Goal: Information Seeking & Learning: Learn about a topic

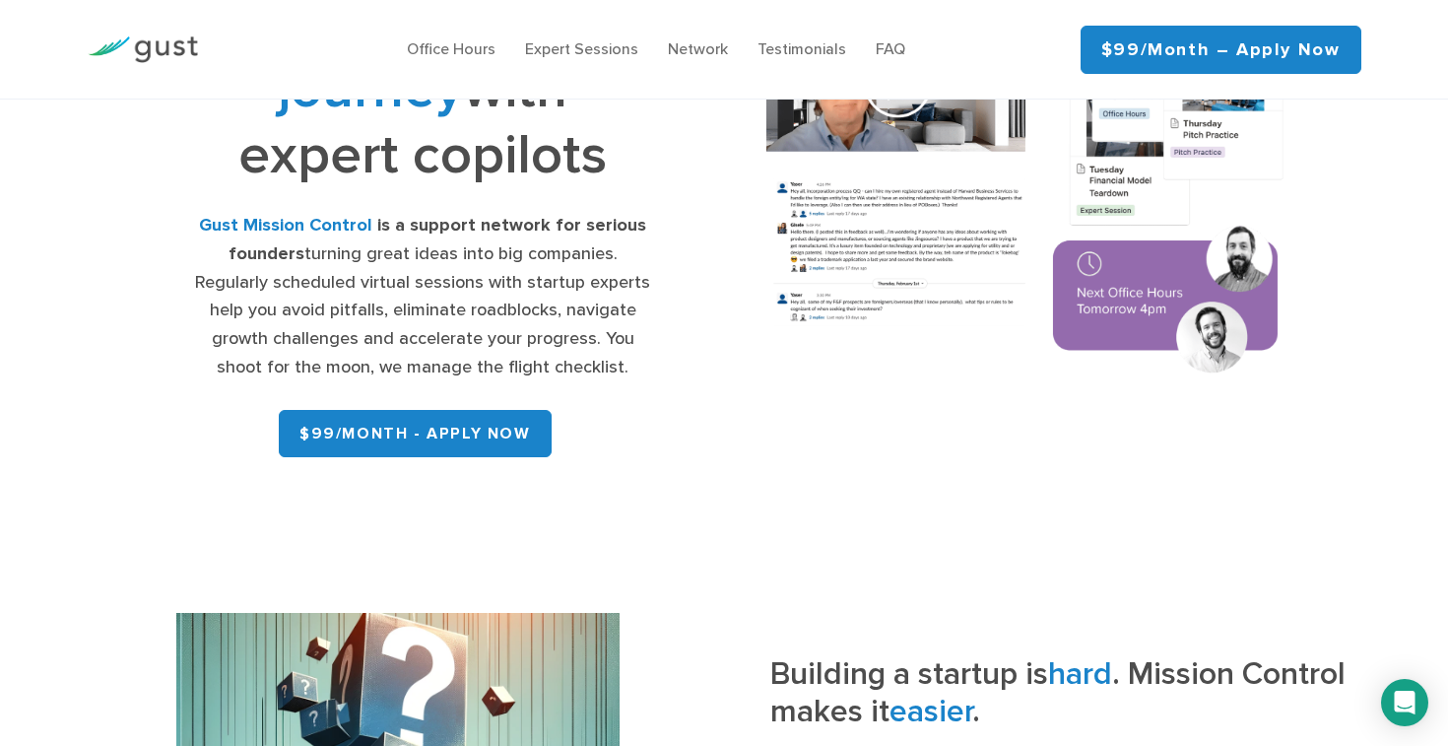
scroll to position [238, 0]
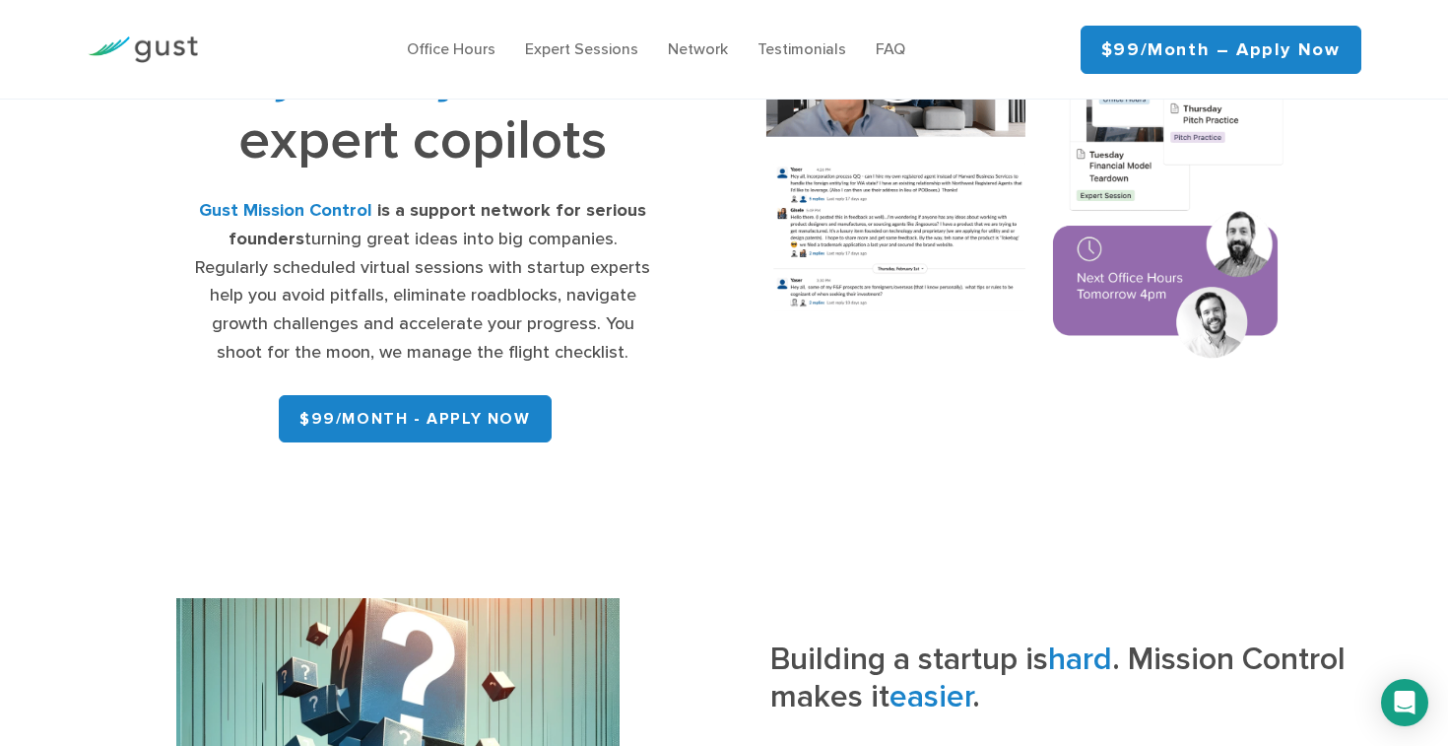
drag, startPoint x: 184, startPoint y: 198, endPoint x: 625, endPoint y: 357, distance: 468.8
click at [623, 356] on div "Navigate your startup journey with expert copilots Gust Mission Control is a su…" at bounding box center [423, 179] width 603 height 541
drag, startPoint x: 692, startPoint y: 348, endPoint x: 155, endPoint y: 178, distance: 563.8
click at [155, 178] on div "Navigate your startup journey with expert copilots Gust Mission Control is a su…" at bounding box center [423, 179] width 603 height 541
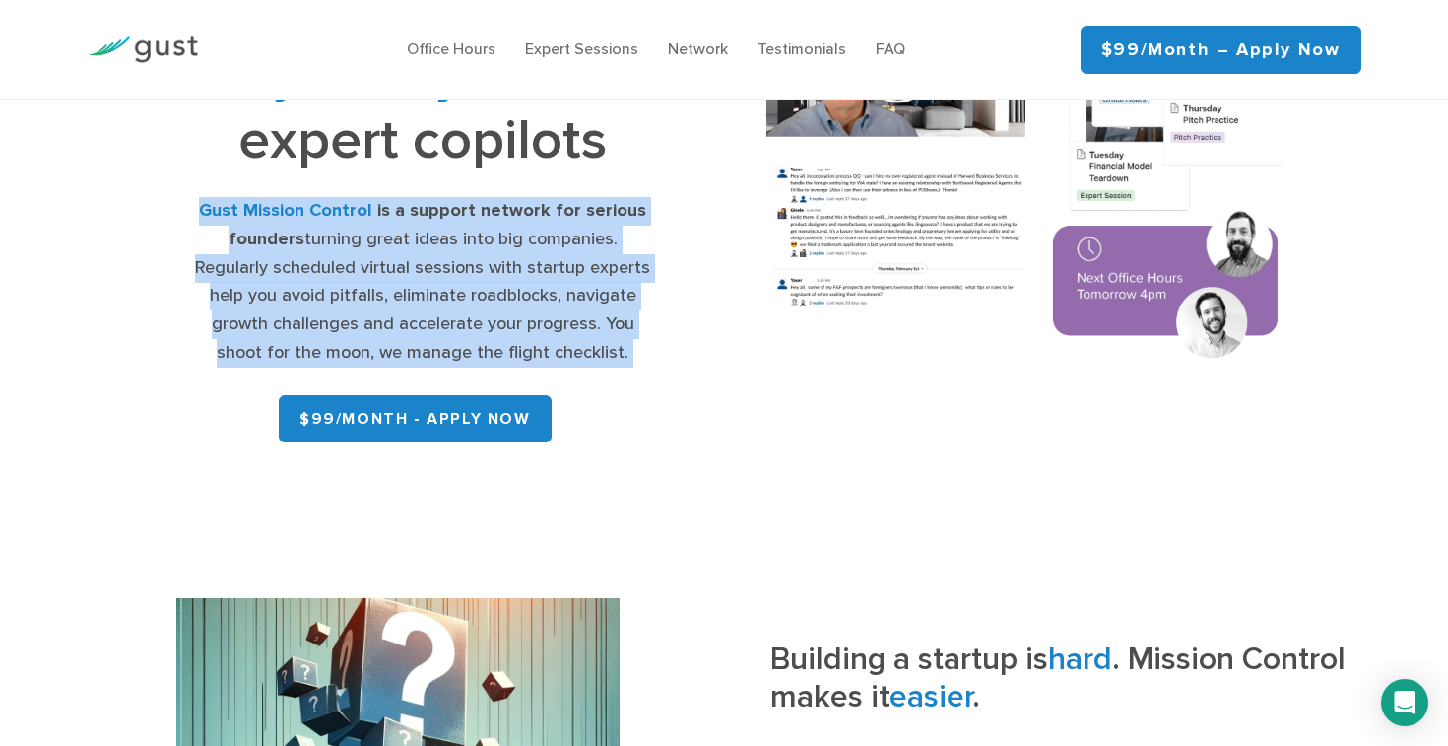
drag, startPoint x: 155, startPoint y: 178, endPoint x: 621, endPoint y: 354, distance: 498.7
click at [621, 354] on div "Navigate your startup journey with expert copilots Gust Mission Control is a su…" at bounding box center [423, 179] width 603 height 541
click at [621, 354] on div "Gust Mission Control is a support network for serious founders turning great id…" at bounding box center [423, 282] width 458 height 170
drag, startPoint x: 621, startPoint y: 354, endPoint x: 178, endPoint y: 194, distance: 471.0
click at [178, 194] on div "Navigate your startup journey with expert copilots Gust Mission Control is a su…" at bounding box center [423, 179] width 603 height 541
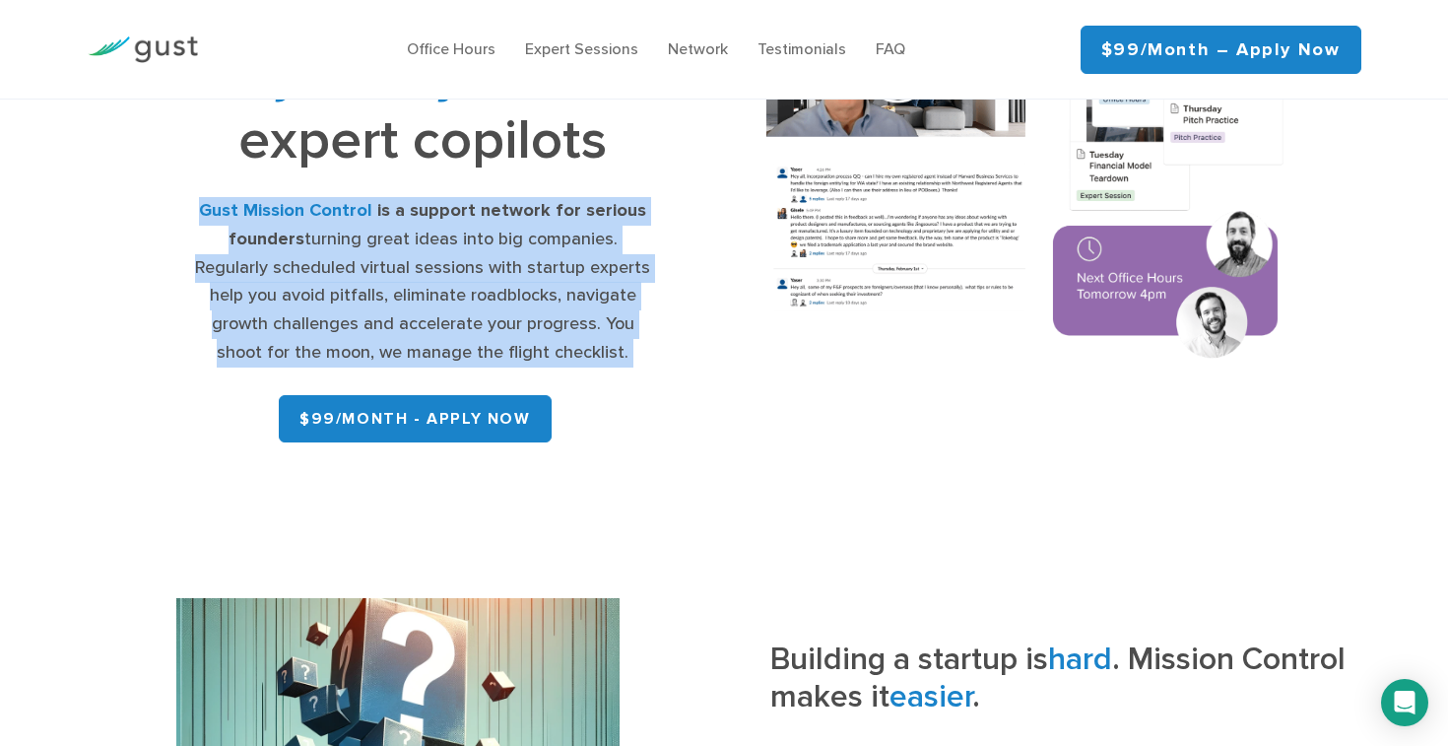
click at [178, 194] on div "Navigate your startup journey with expert copilots Gust Mission Control is a su…" at bounding box center [423, 179] width 603 height 541
drag, startPoint x: 178, startPoint y: 194, endPoint x: 641, endPoint y: 345, distance: 486.8
click at [641, 345] on div "Navigate your startup journey with expert copilots Gust Mission Control is a su…" at bounding box center [423, 179] width 603 height 541
click at [641, 345] on div "Gust Mission Control is a support network for serious founders turning great id…" at bounding box center [423, 282] width 458 height 170
drag, startPoint x: 641, startPoint y: 345, endPoint x: 177, endPoint y: 217, distance: 481.2
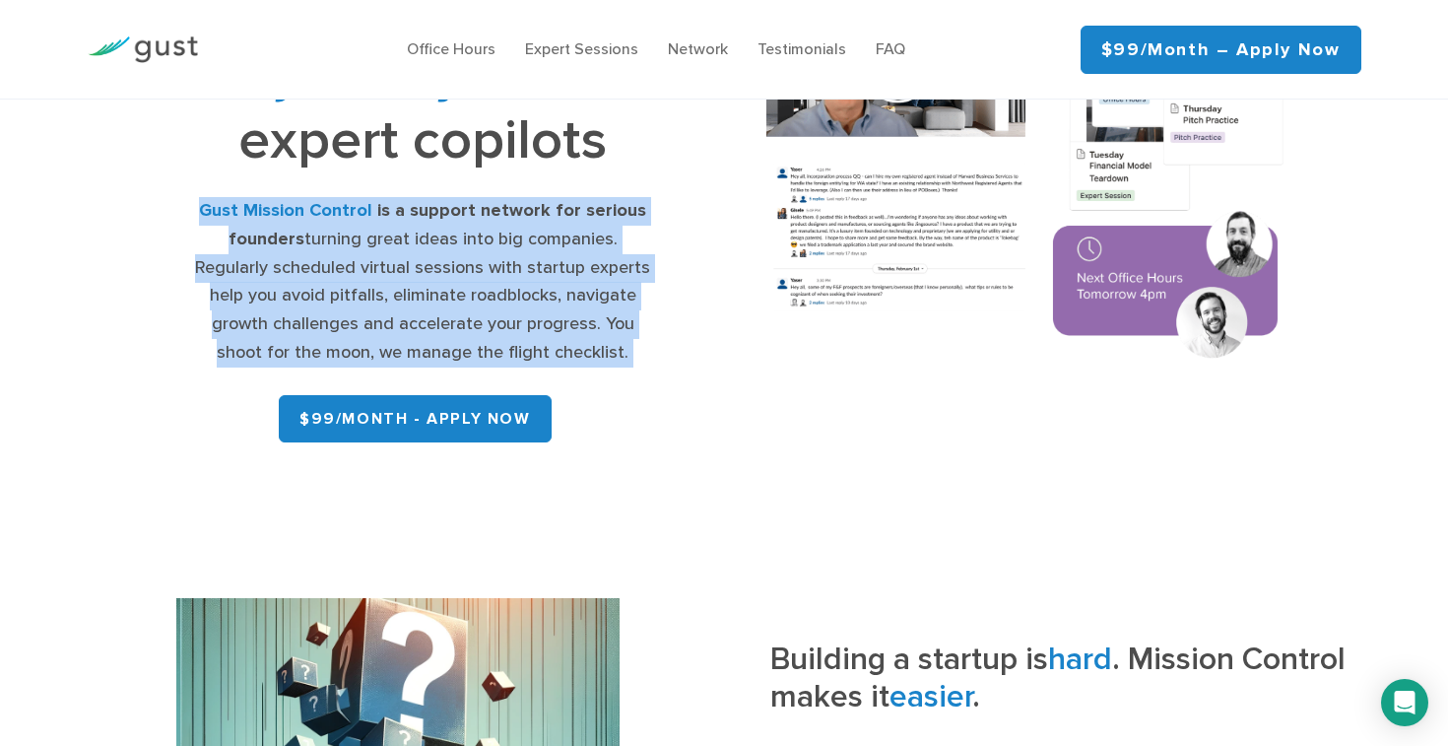
click at [177, 218] on div "Navigate your startup journey with expert copilots Gust Mission Control is a su…" at bounding box center [423, 179] width 603 height 541
click at [177, 217] on div "Navigate your startup journey with expert copilots Gust Mission Control is a su…" at bounding box center [423, 179] width 603 height 541
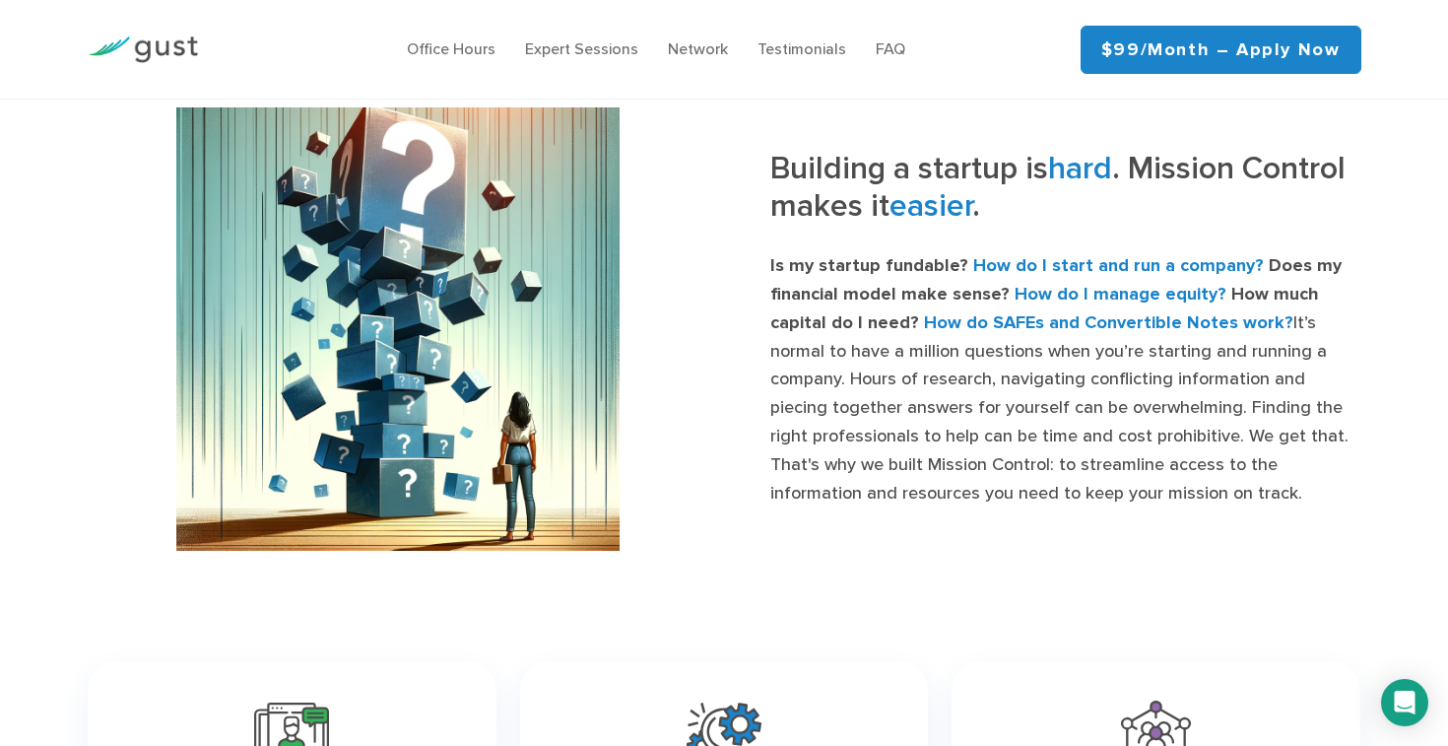
scroll to position [755, 0]
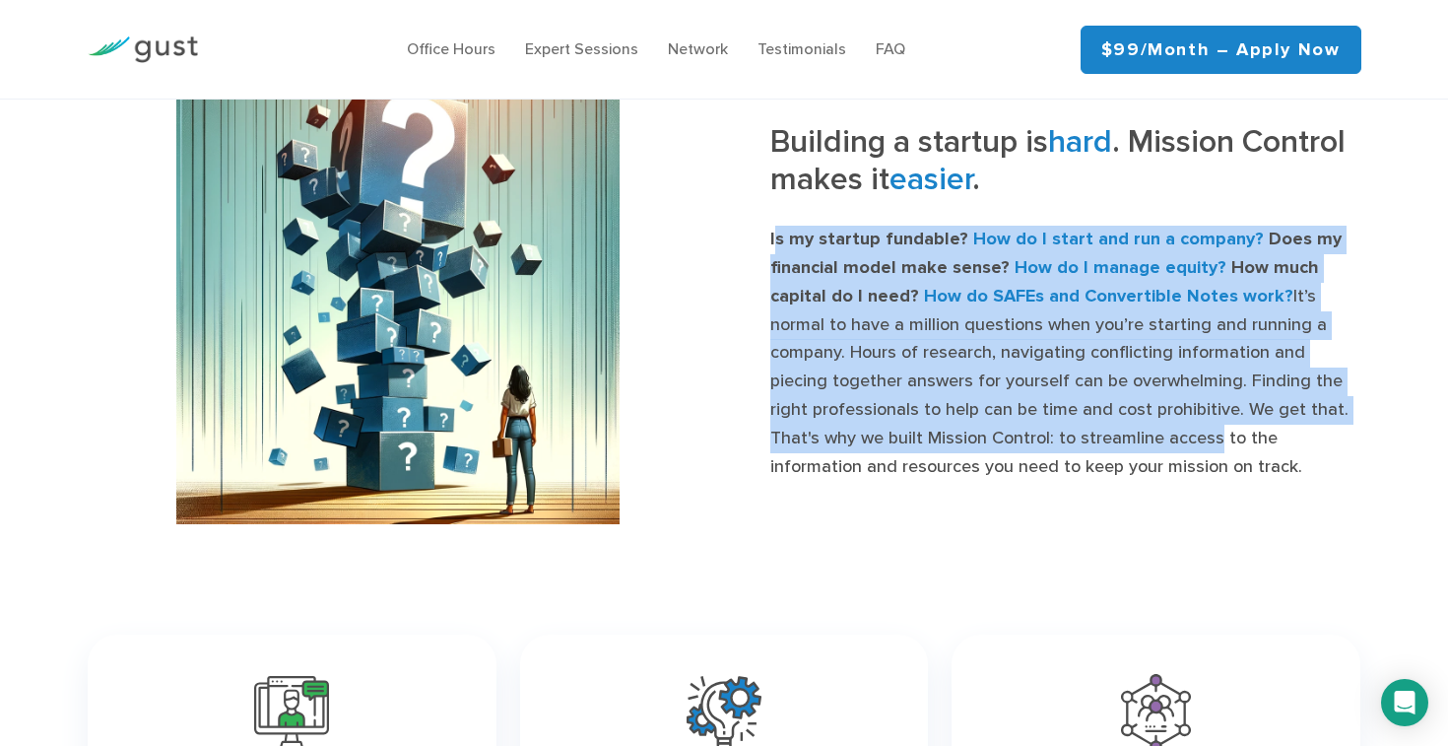
drag, startPoint x: 773, startPoint y: 235, endPoint x: 1009, endPoint y: 466, distance: 329.4
click at [1005, 463] on p "Is my startup fundable? How do I start and run a company? Does my financial mod…" at bounding box center [1065, 353] width 591 height 255
drag, startPoint x: 1024, startPoint y: 468, endPoint x: 765, endPoint y: 219, distance: 359.4
click at [766, 219] on div "Building a startup is hard . Mission Control makes it easier . Is my startup fu…" at bounding box center [1050, 302] width 652 height 358
click at [765, 219] on div "Building a startup is hard . Mission Control makes it easier . Is my startup fu…" at bounding box center [1050, 302] width 652 height 358
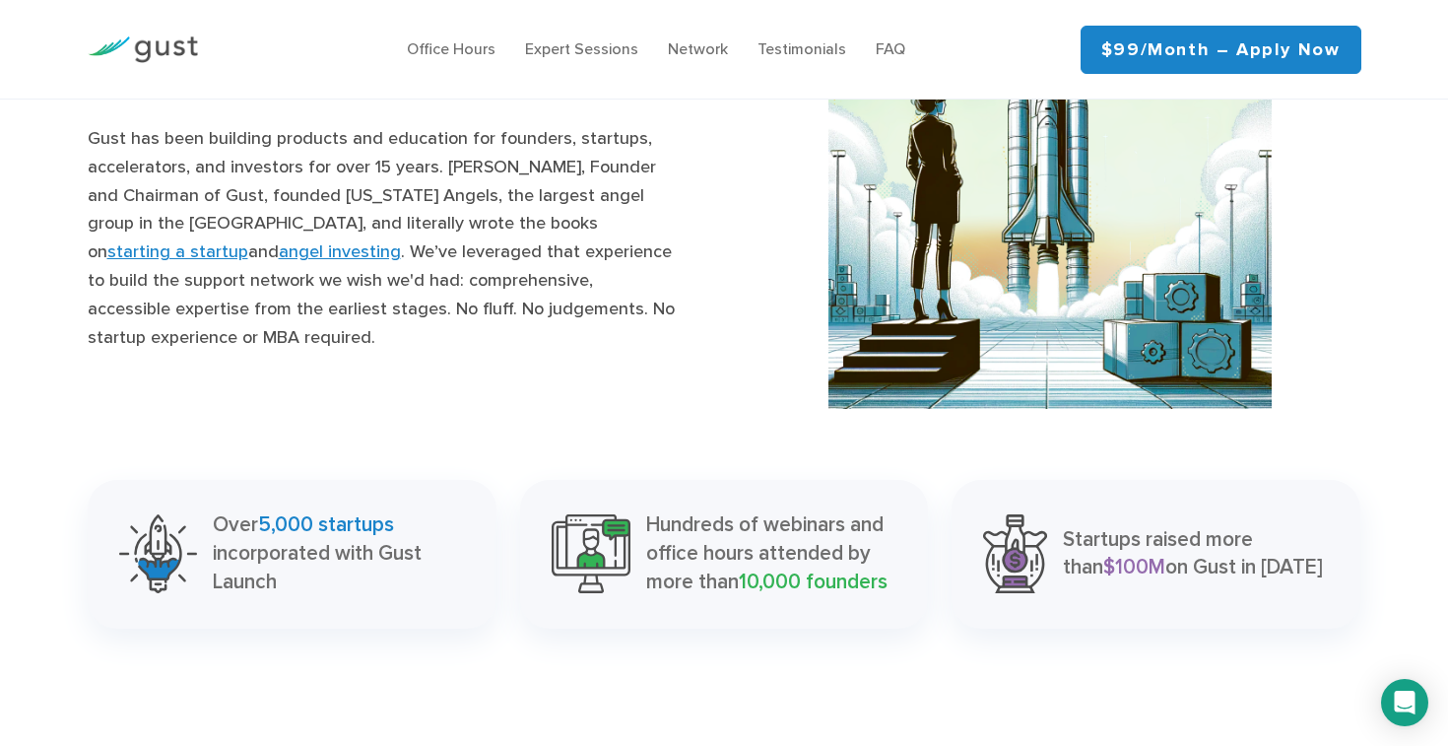
scroll to position [1974, 0]
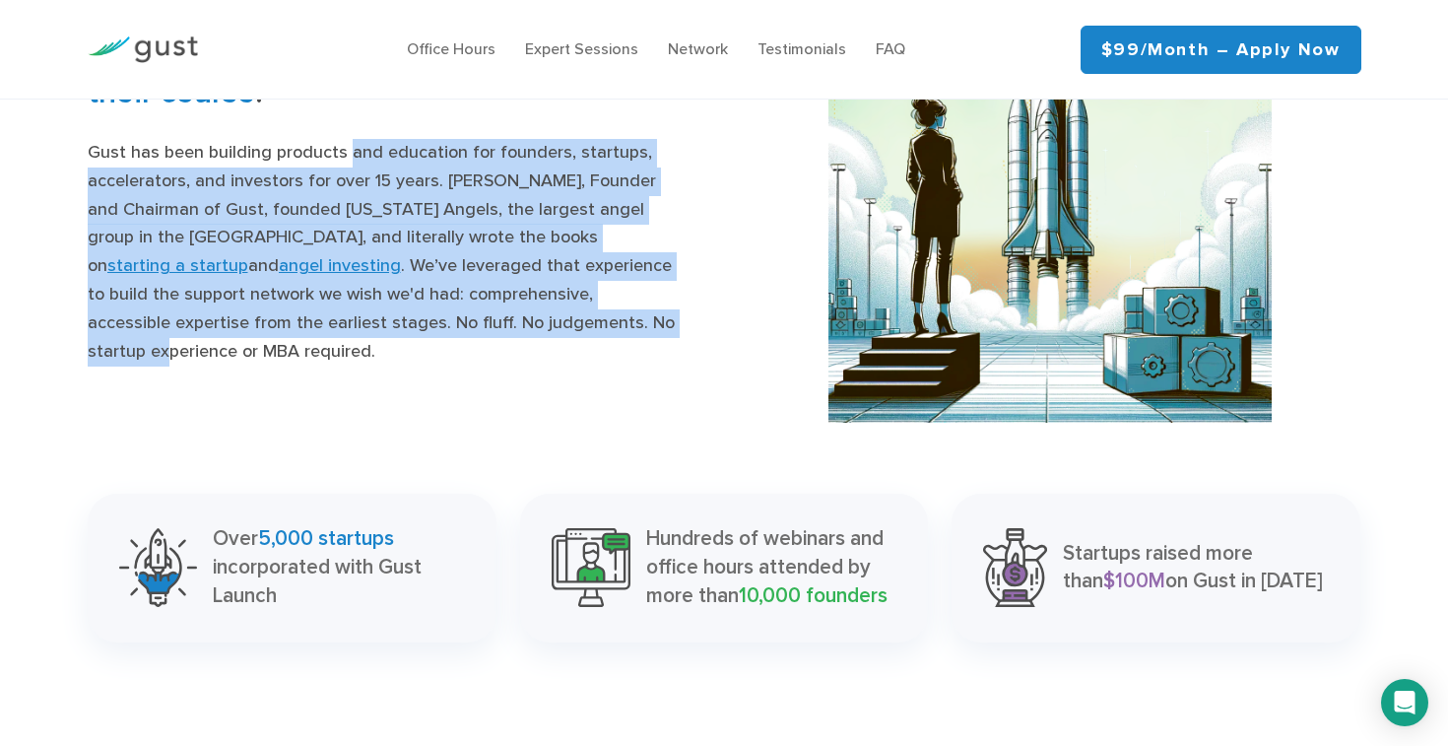
drag, startPoint x: 344, startPoint y: 165, endPoint x: 458, endPoint y: 348, distance: 215.1
click at [454, 348] on p "Gust has been building products and education for founders, startups, accelerat…" at bounding box center [383, 252] width 591 height 227
click at [458, 348] on p "Gust has been building products and education for founders, startups, accelerat…" at bounding box center [383, 252] width 591 height 227
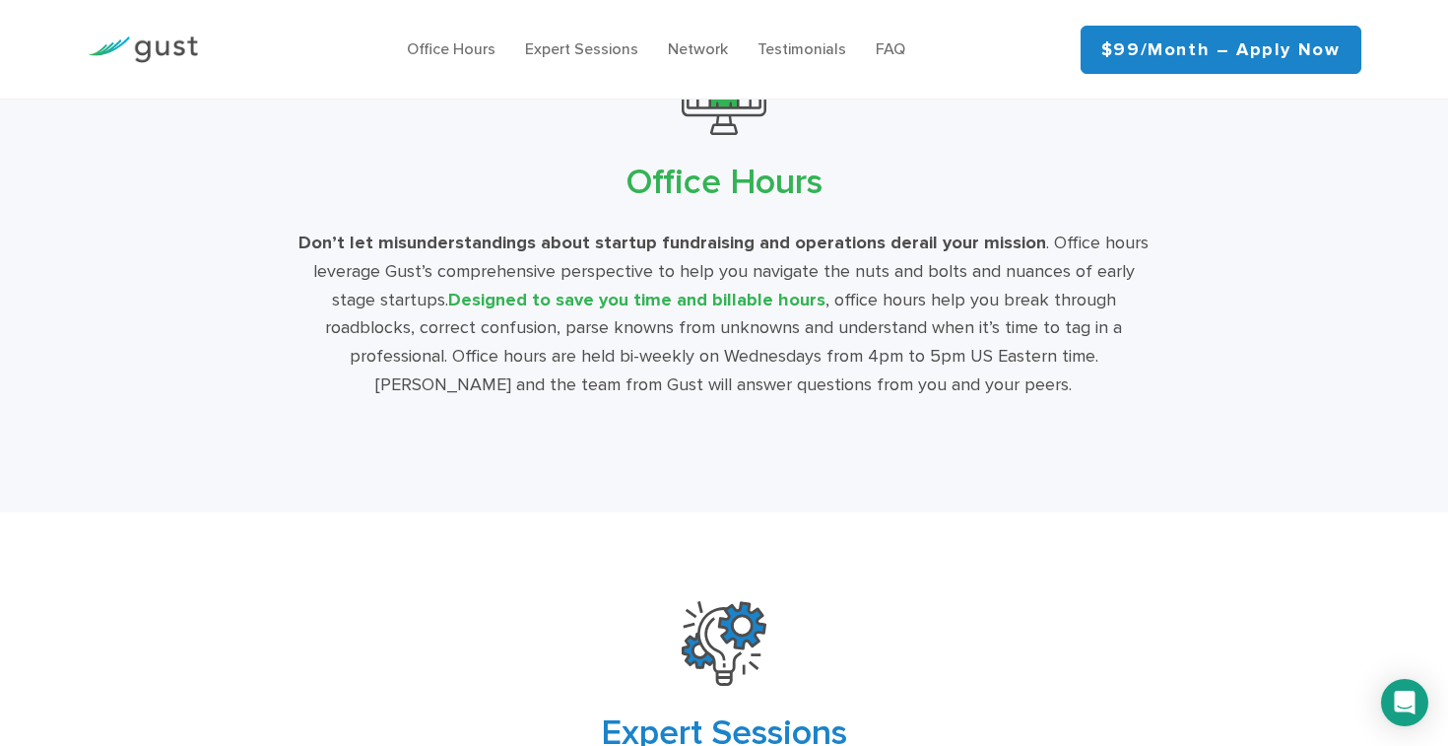
scroll to position [3382, 0]
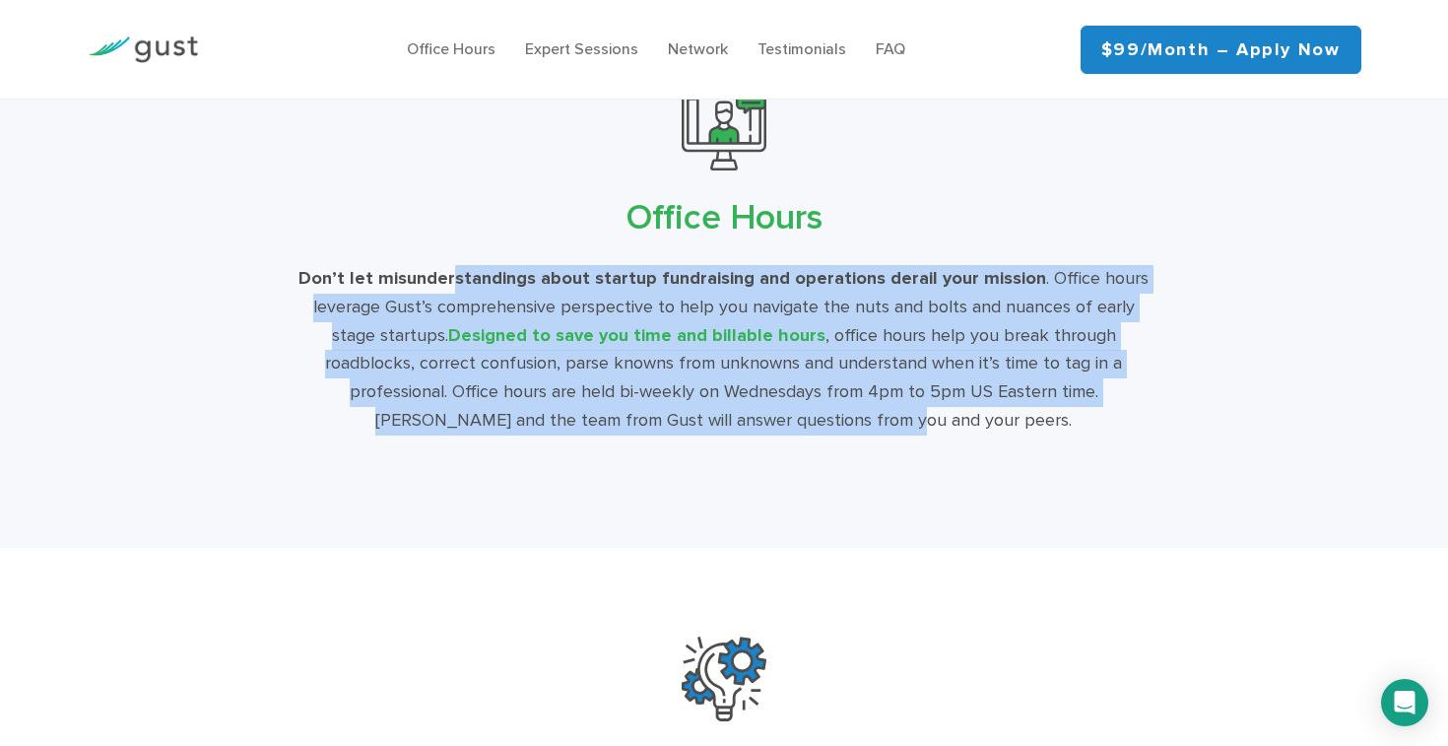
drag, startPoint x: 463, startPoint y: 287, endPoint x: 877, endPoint y: 411, distance: 431.9
click at [877, 411] on div "Don’t let misunderstandings about startup fundraising and operations derail you…" at bounding box center [723, 350] width 854 height 170
drag, startPoint x: 900, startPoint y: 416, endPoint x: 557, endPoint y: 264, distance: 374.8
click at [557, 265] on div "Don’t let misunderstandings about startup fundraising and operations derail you…" at bounding box center [723, 350] width 854 height 170
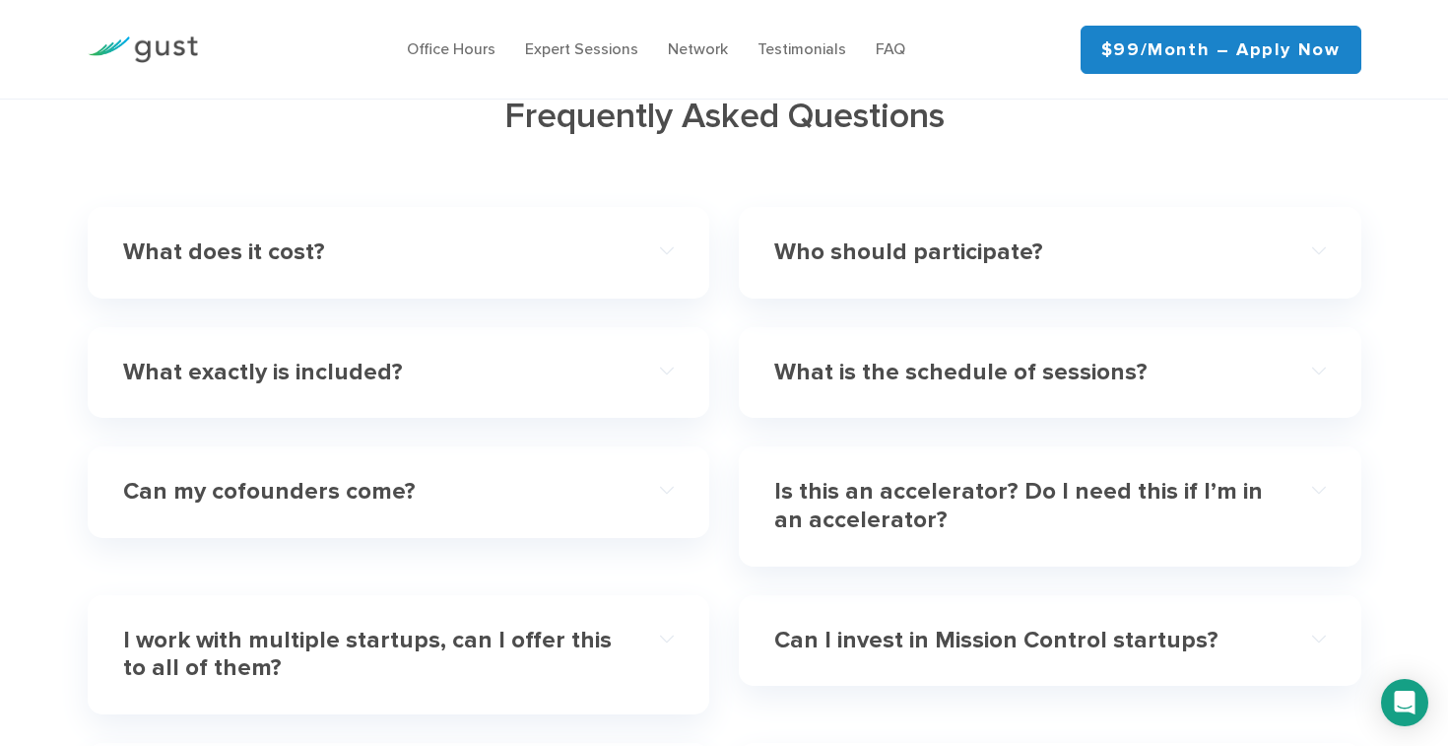
scroll to position [5609, 0]
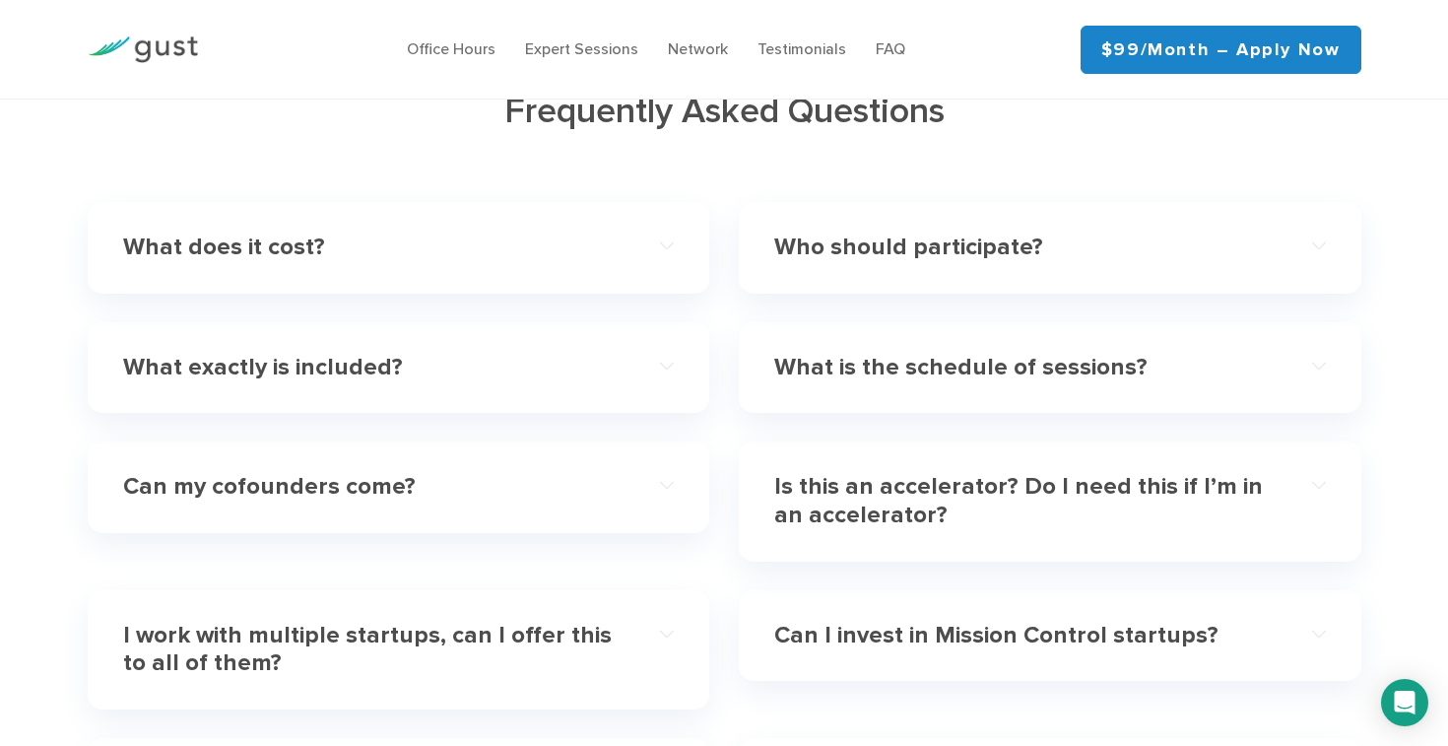
click at [564, 338] on div "What exactly is included?" at bounding box center [399, 368] width 552 height 60
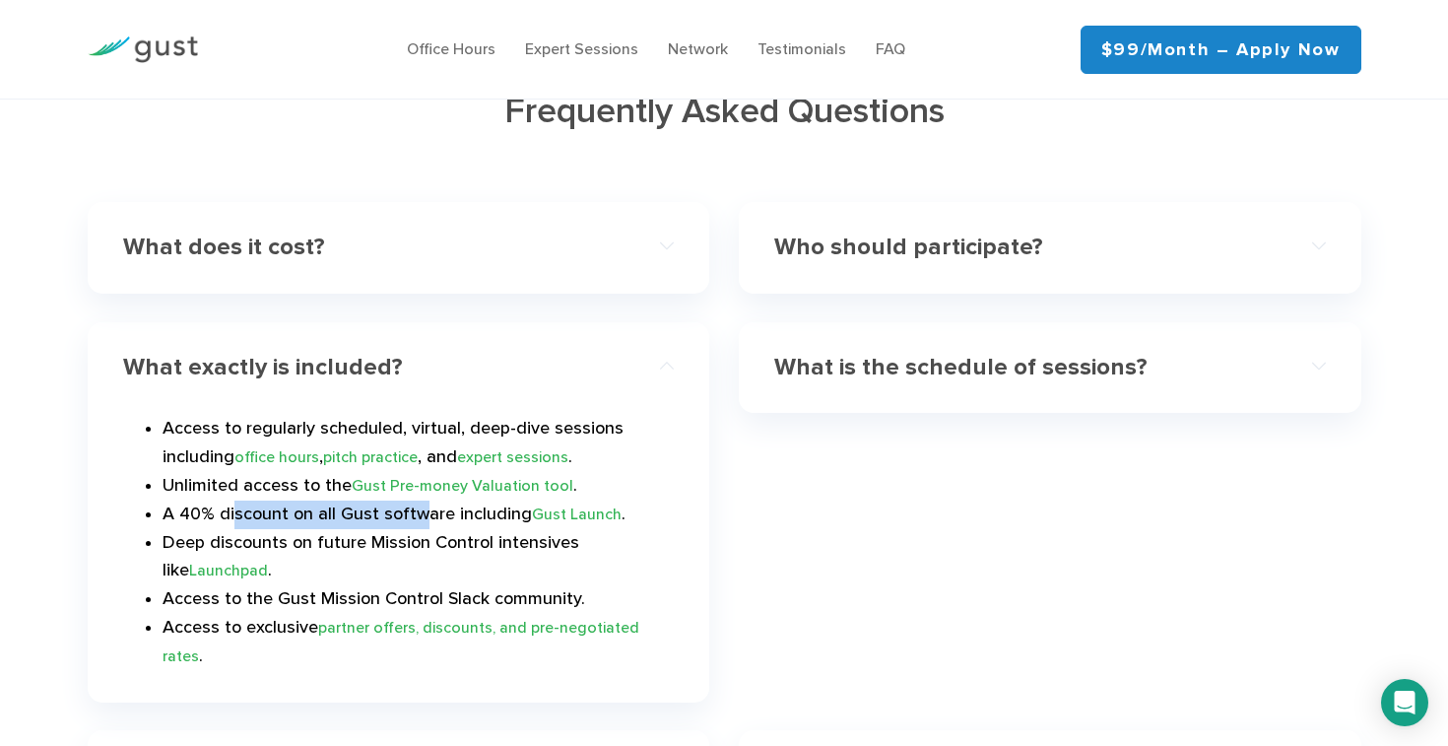
drag, startPoint x: 235, startPoint y: 483, endPoint x: 430, endPoint y: 489, distance: 195.1
click at [420, 500] on li "A 40% discount on all Gust software including Gust Launch ." at bounding box center [419, 514] width 512 height 29
drag, startPoint x: 482, startPoint y: 513, endPoint x: 343, endPoint y: 509, distance: 138.9
click at [344, 529] on li "Deep discounts on future Mission Control intensives like Launchpad ." at bounding box center [419, 557] width 512 height 57
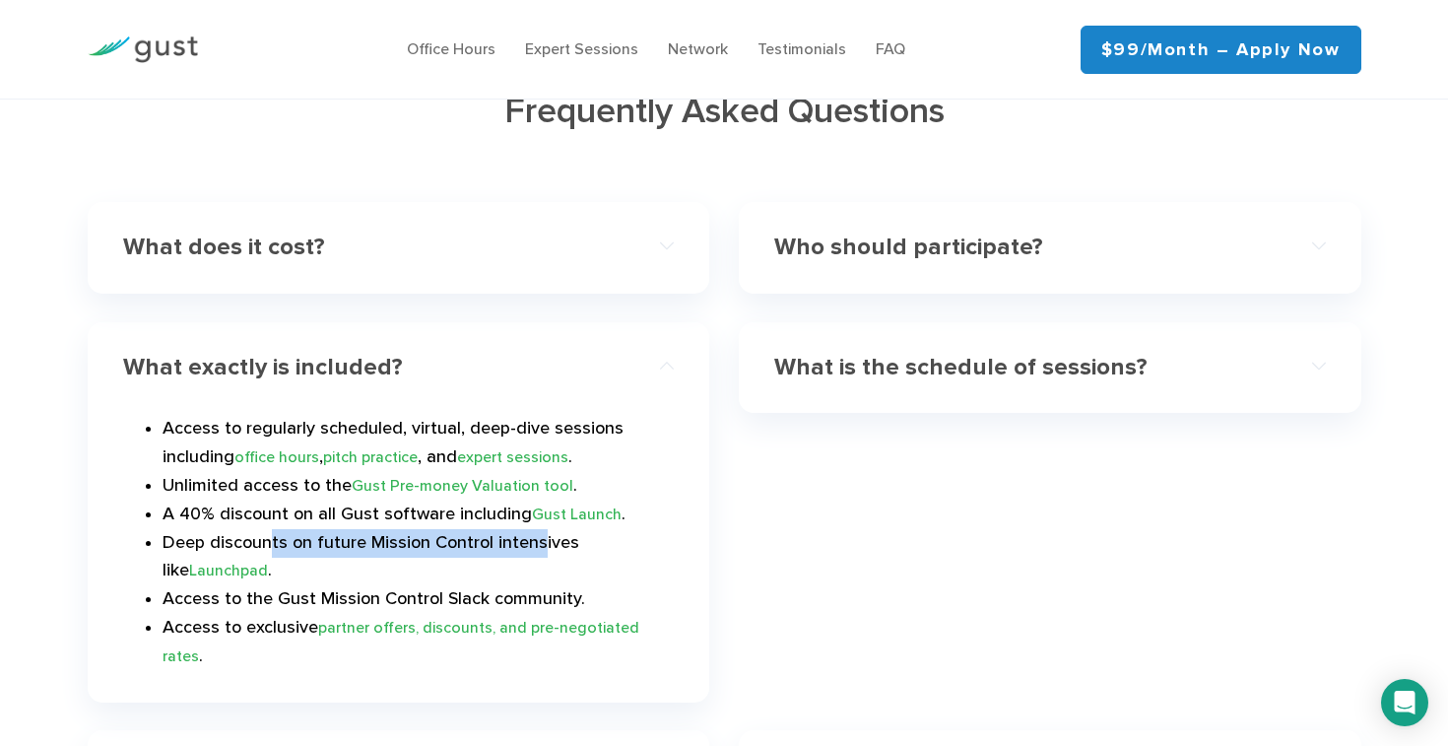
drag, startPoint x: 272, startPoint y: 515, endPoint x: 551, endPoint y: 526, distance: 278.9
click at [539, 529] on li "Deep discounts on future Mission Control intensives like Launchpad ." at bounding box center [419, 557] width 512 height 57
drag, startPoint x: 561, startPoint y: 520, endPoint x: 250, endPoint y: 509, distance: 311.4
click at [250, 529] on li "Deep discounts on future Mission Control intensives like Launchpad ." at bounding box center [419, 557] width 512 height 57
drag, startPoint x: 224, startPoint y: 509, endPoint x: 407, endPoint y: 526, distance: 183.9
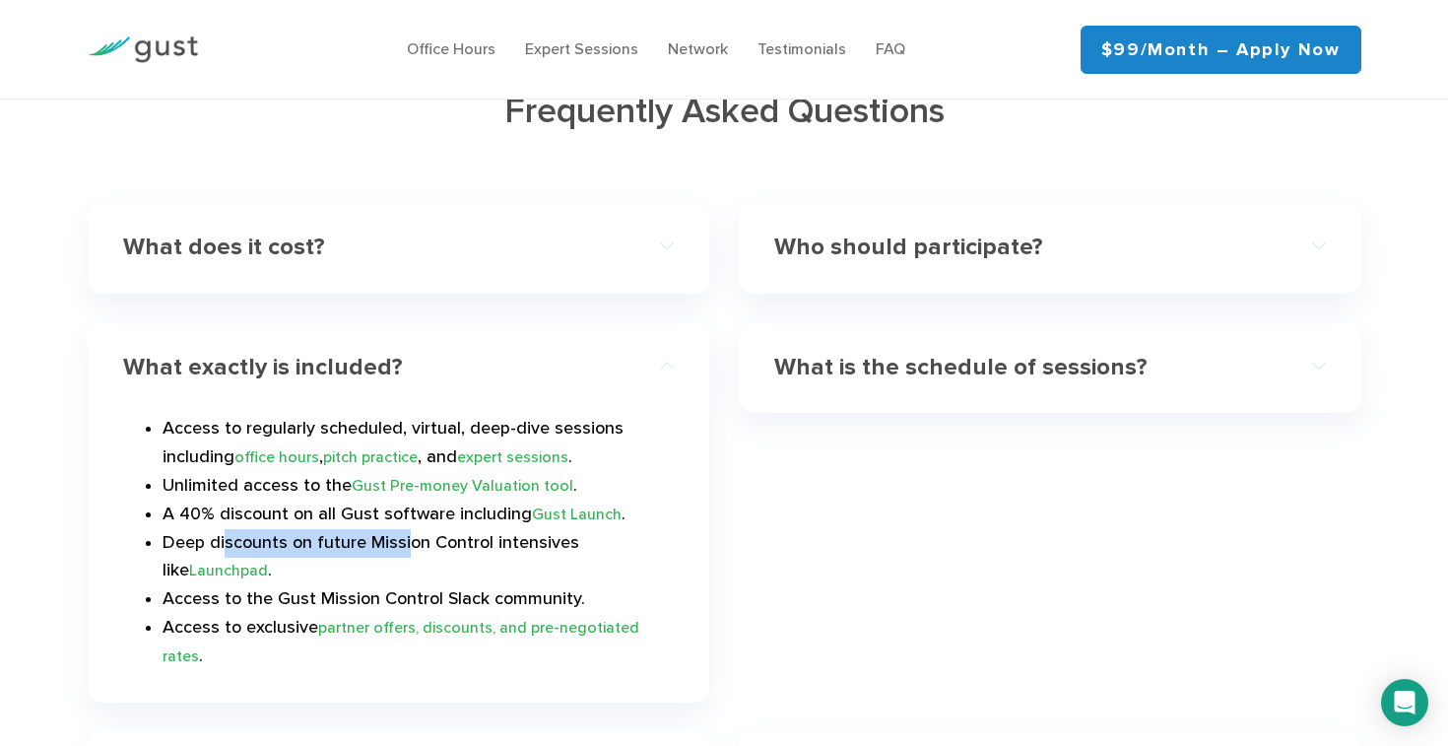
click at [404, 529] on li "Deep discounts on future Mission Control intensives like Launchpad ." at bounding box center [419, 557] width 512 height 57
click at [407, 529] on li "Deep discounts on future Mission Control intensives like Launchpad ." at bounding box center [419, 557] width 512 height 57
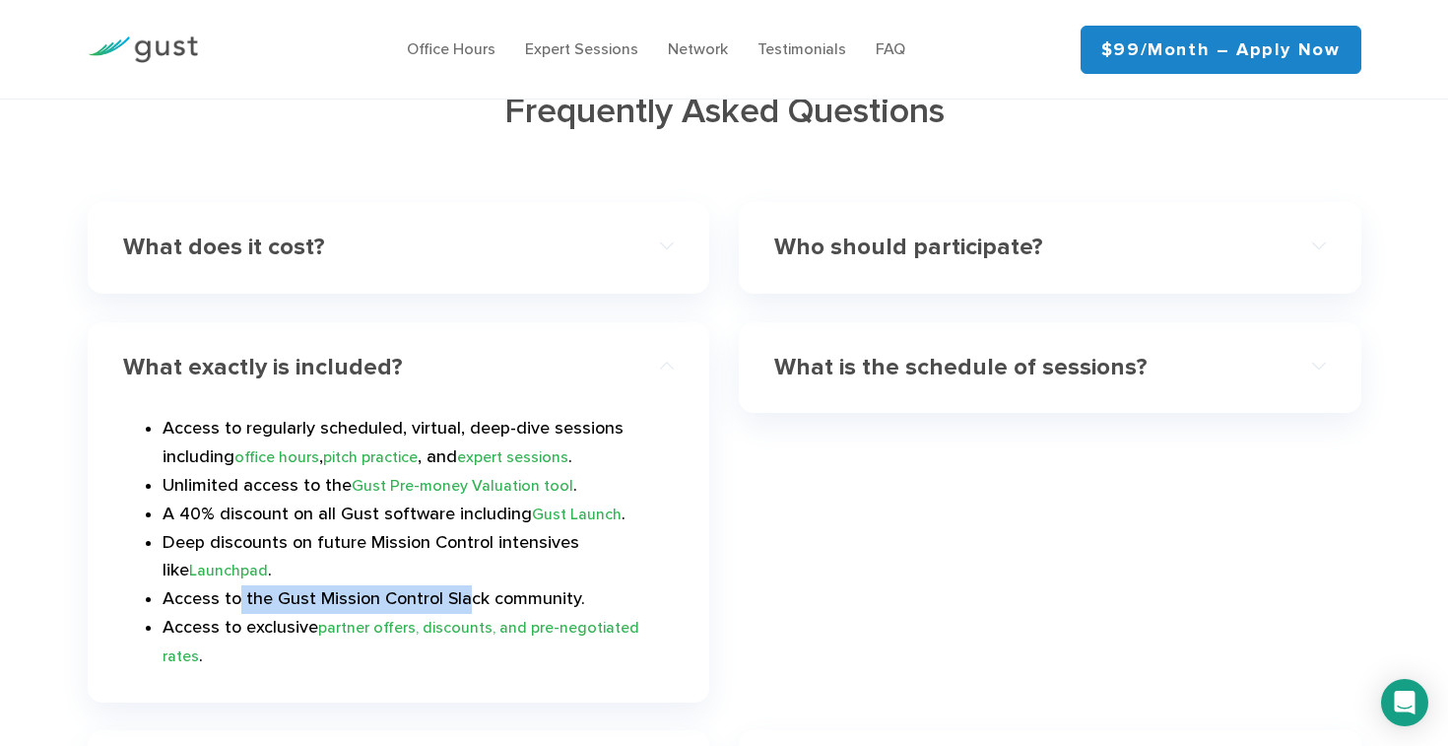
drag, startPoint x: 236, startPoint y: 571, endPoint x: 493, endPoint y: 562, distance: 257.2
click at [482, 585] on li "Access to the Gust Mission Control Slack community." at bounding box center [419, 599] width 512 height 29
drag, startPoint x: 530, startPoint y: 559, endPoint x: 296, endPoint y: 554, distance: 233.5
click at [296, 554] on ul "Access to regularly scheduled, virtual, deep-dive sessions including office hou…" at bounding box center [399, 542] width 552 height 255
click at [245, 614] on li "Access to exclusive partner offers, discounts, and pre-negotiated rates ." at bounding box center [419, 642] width 512 height 57
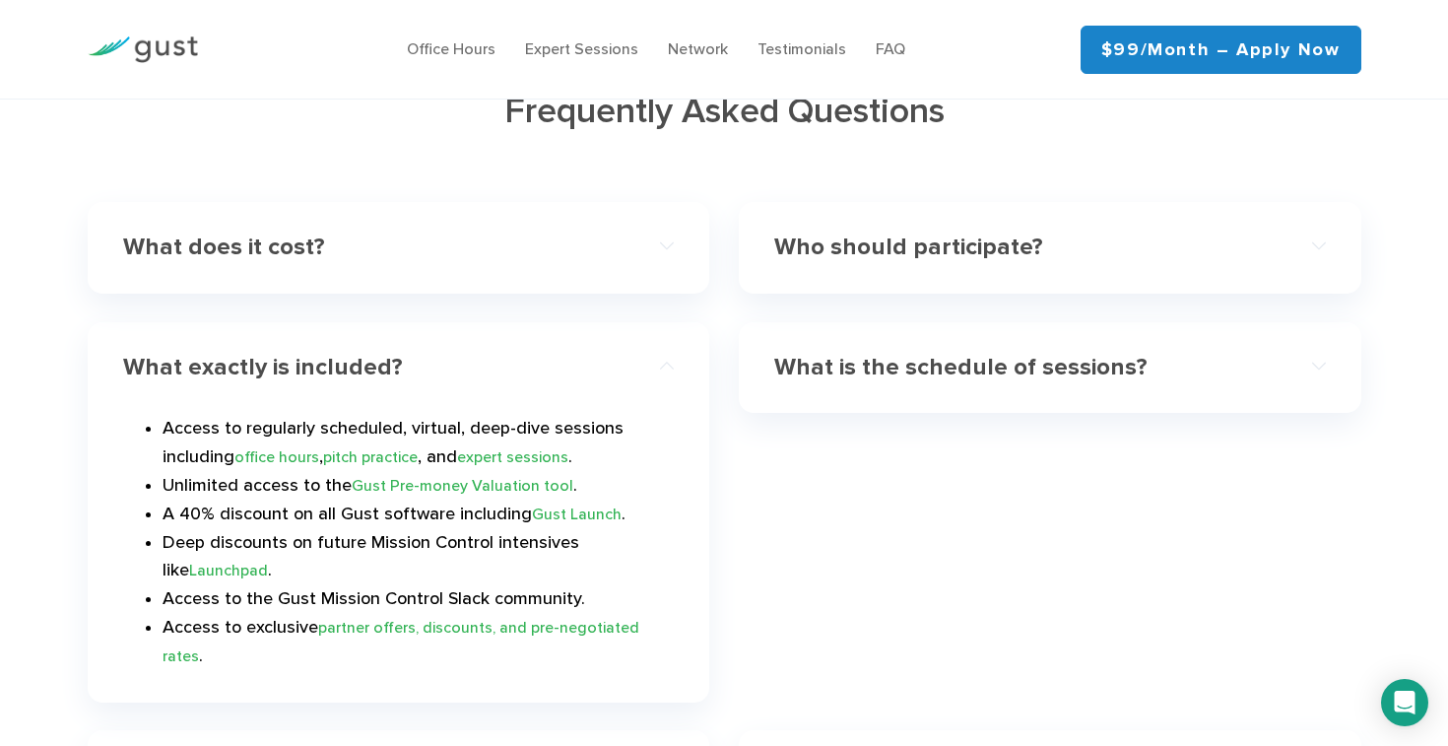
click at [974, 354] on h4 "What is the schedule of sessions?" at bounding box center [1022, 368] width 496 height 29
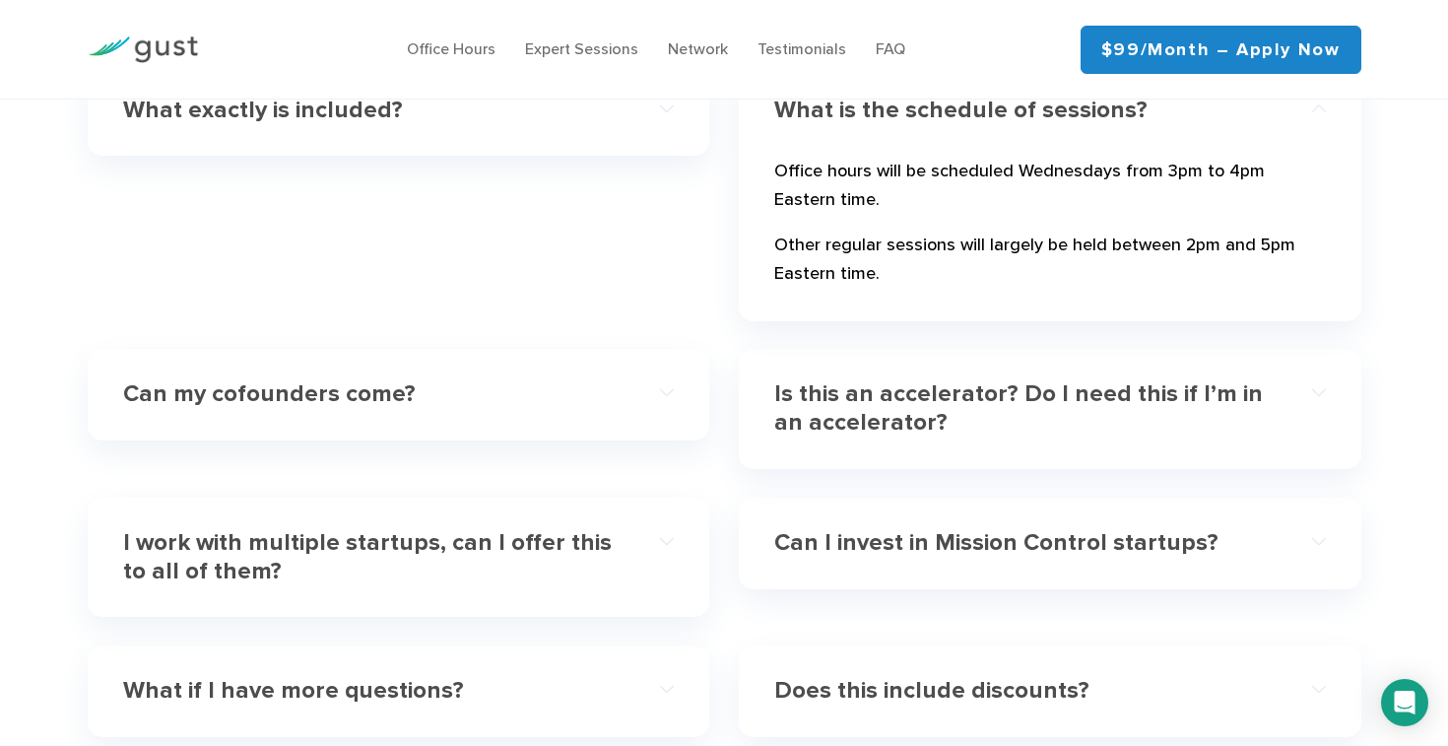
scroll to position [5870, 0]
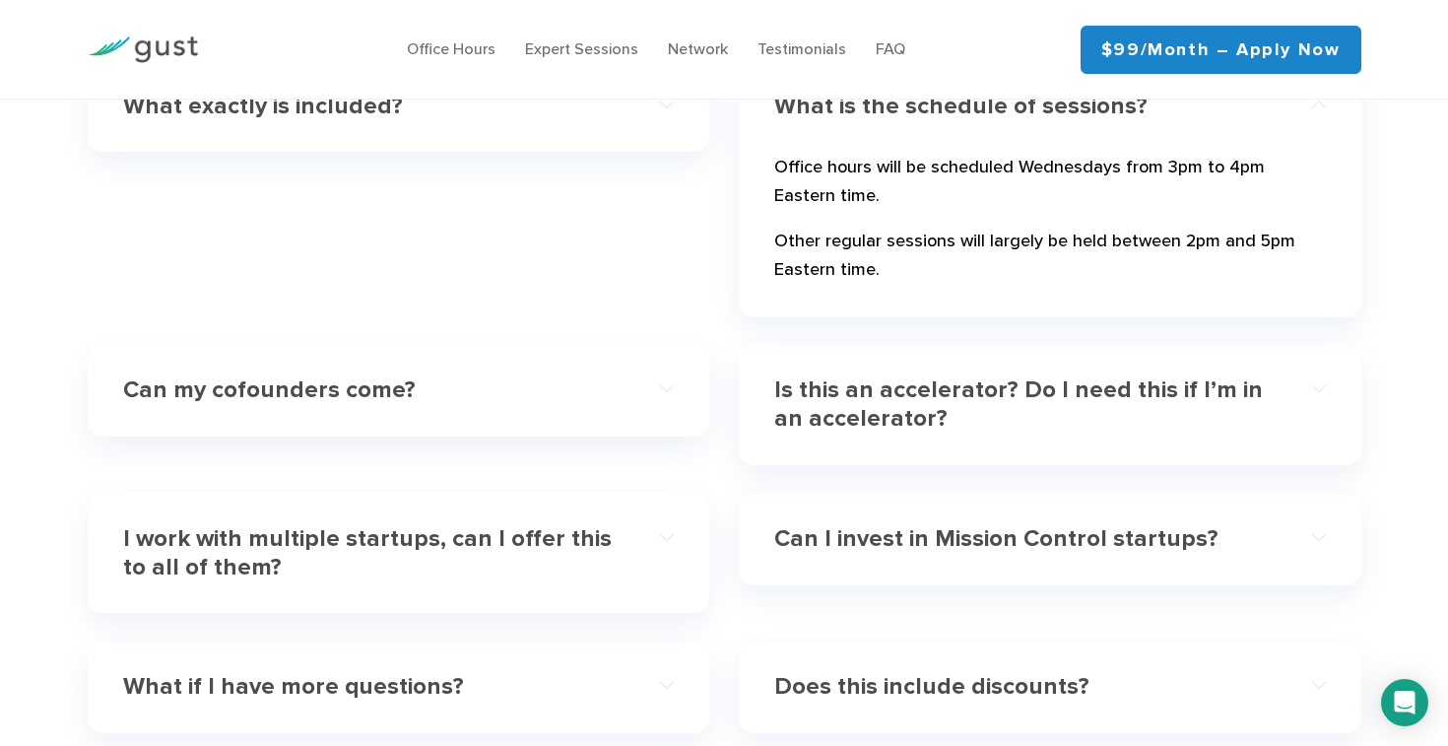
click at [956, 386] on h4 "Is this an accelerator? Do I need this if I’m in an accelerator?" at bounding box center [1022, 404] width 496 height 57
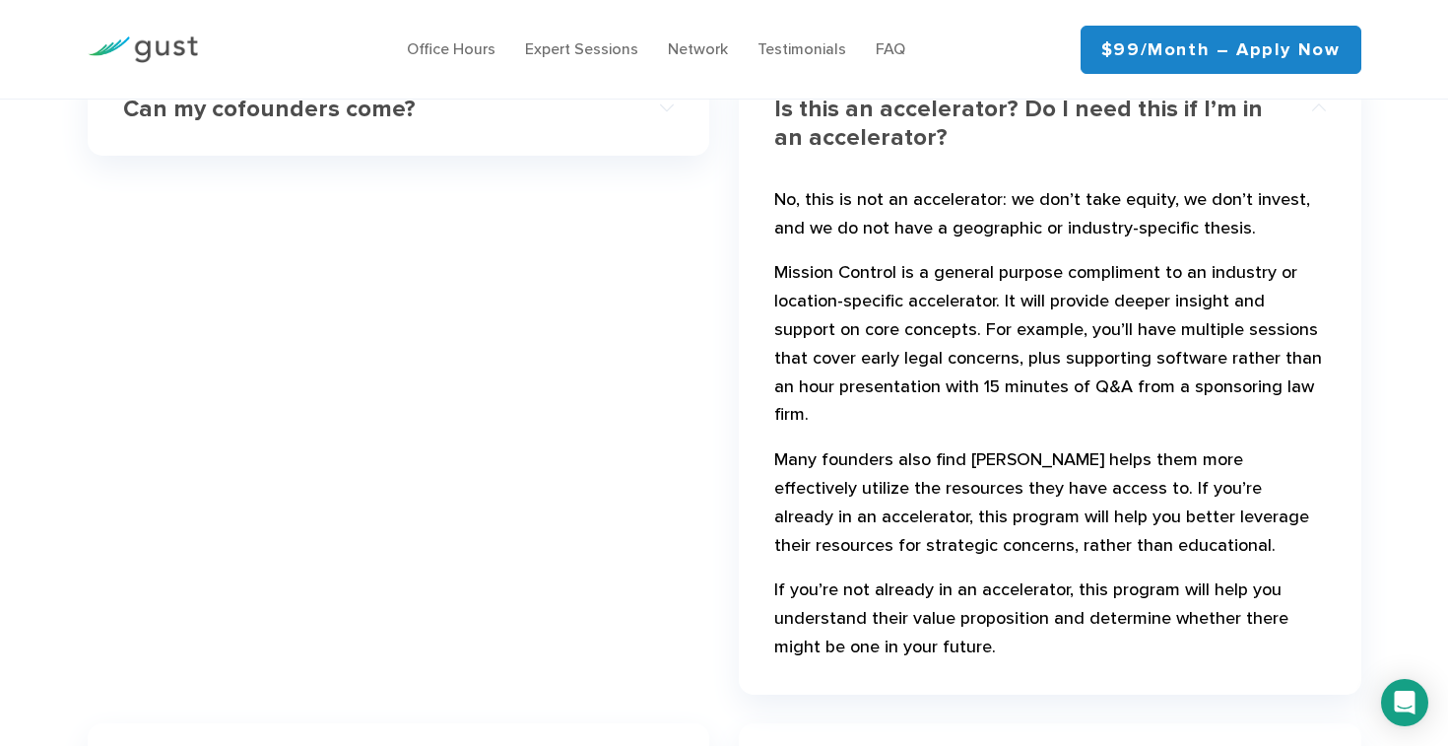
scroll to position [5997, 0]
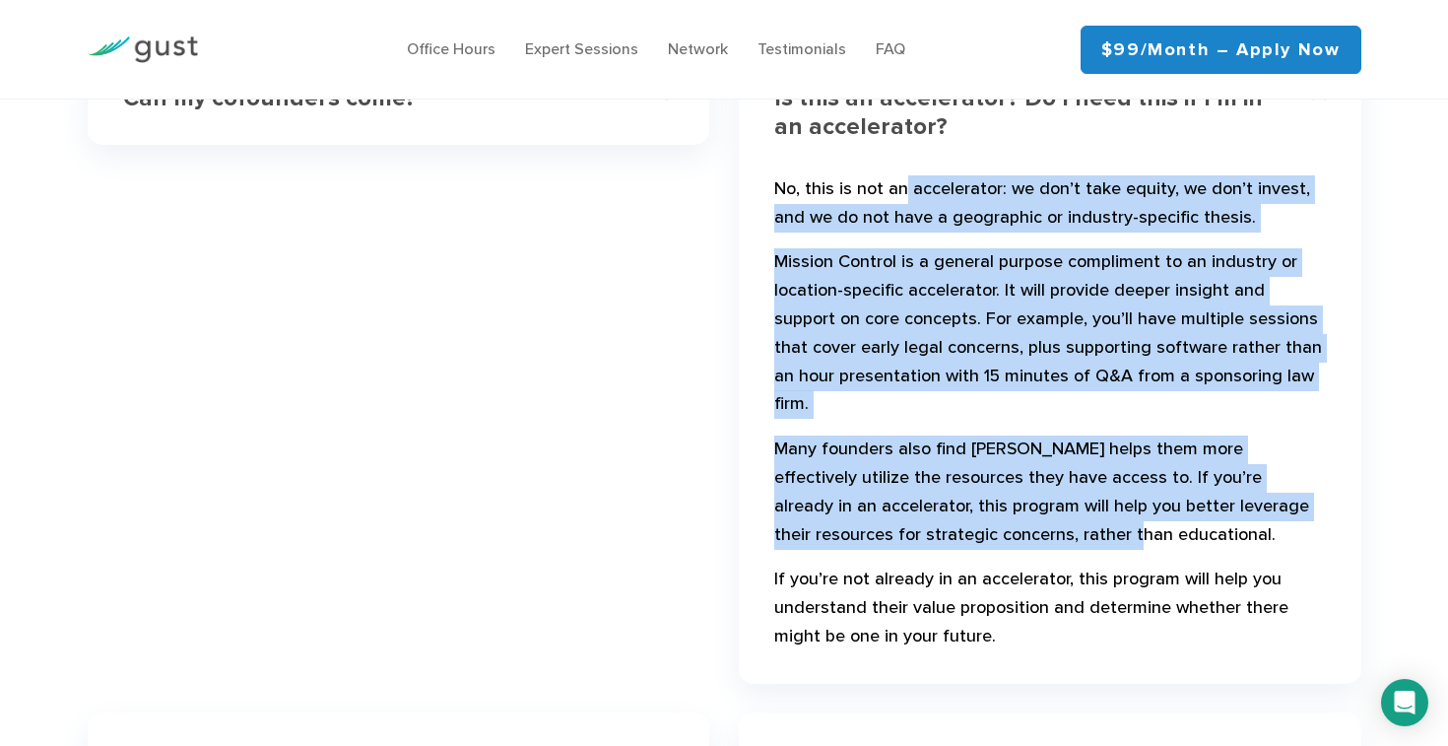
drag, startPoint x: 902, startPoint y: 165, endPoint x: 999, endPoint y: 479, distance: 327.7
click at [996, 478] on div "No, this is not an accelerator: we don’t take equity, we don’t invest, and we d…" at bounding box center [1050, 413] width 552 height 510
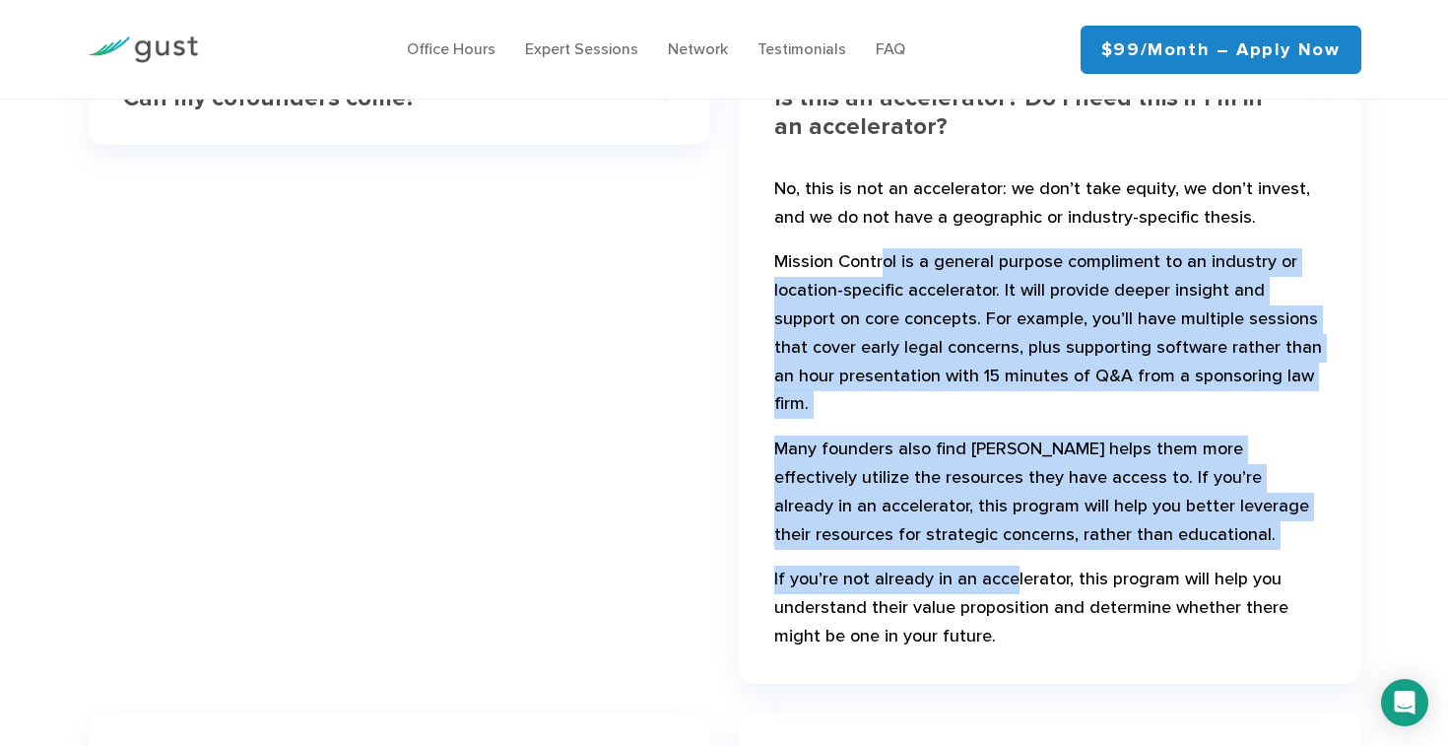
drag, startPoint x: 1010, startPoint y: 519, endPoint x: 879, endPoint y: 211, distance: 334.9
click at [879, 212] on div "No, this is not an accelerator: we don’t take equity, we don’t invest, and we d…" at bounding box center [1050, 413] width 552 height 510
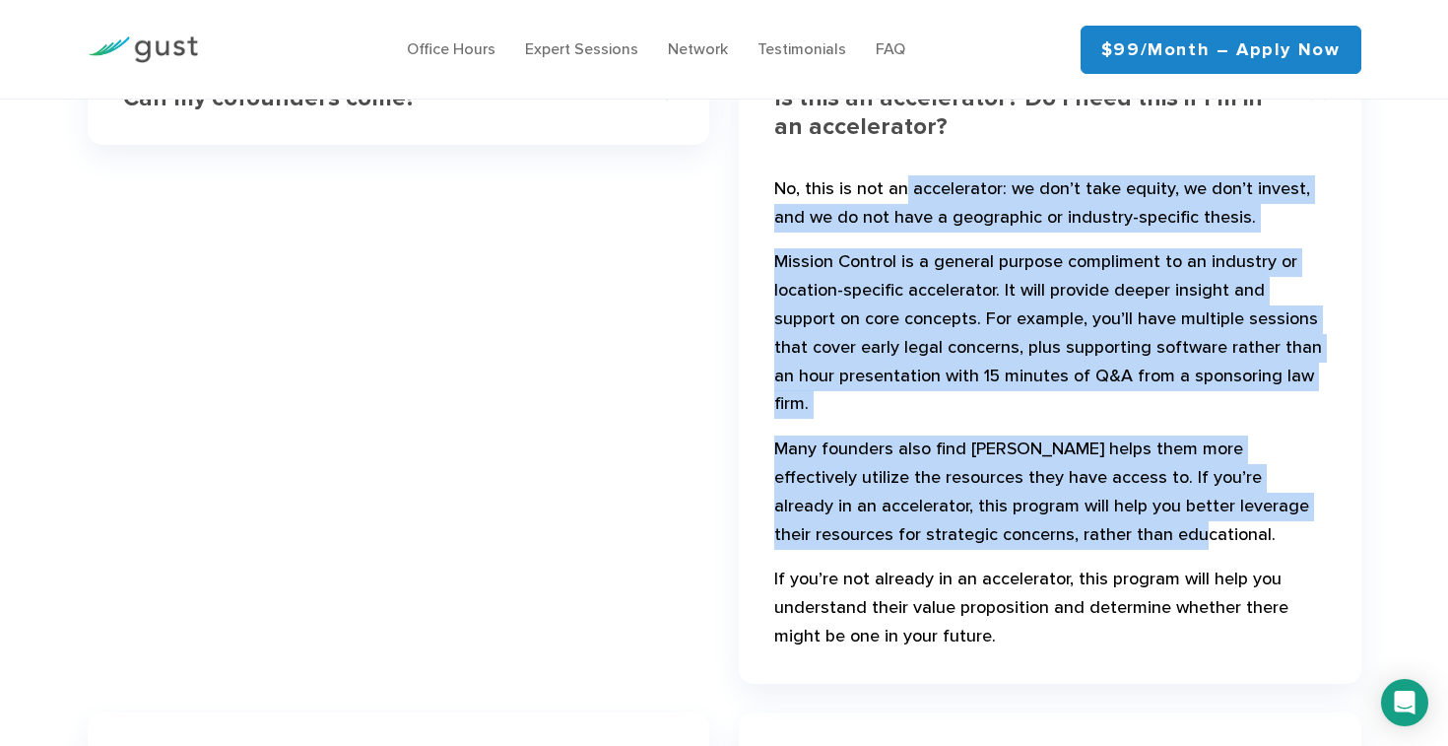
drag, startPoint x: 901, startPoint y: 169, endPoint x: 1001, endPoint y: 493, distance: 338.9
click at [998, 492] on div "No, this is not an accelerator: we don’t take equity, we don’t invest, and we d…" at bounding box center [1050, 413] width 552 height 510
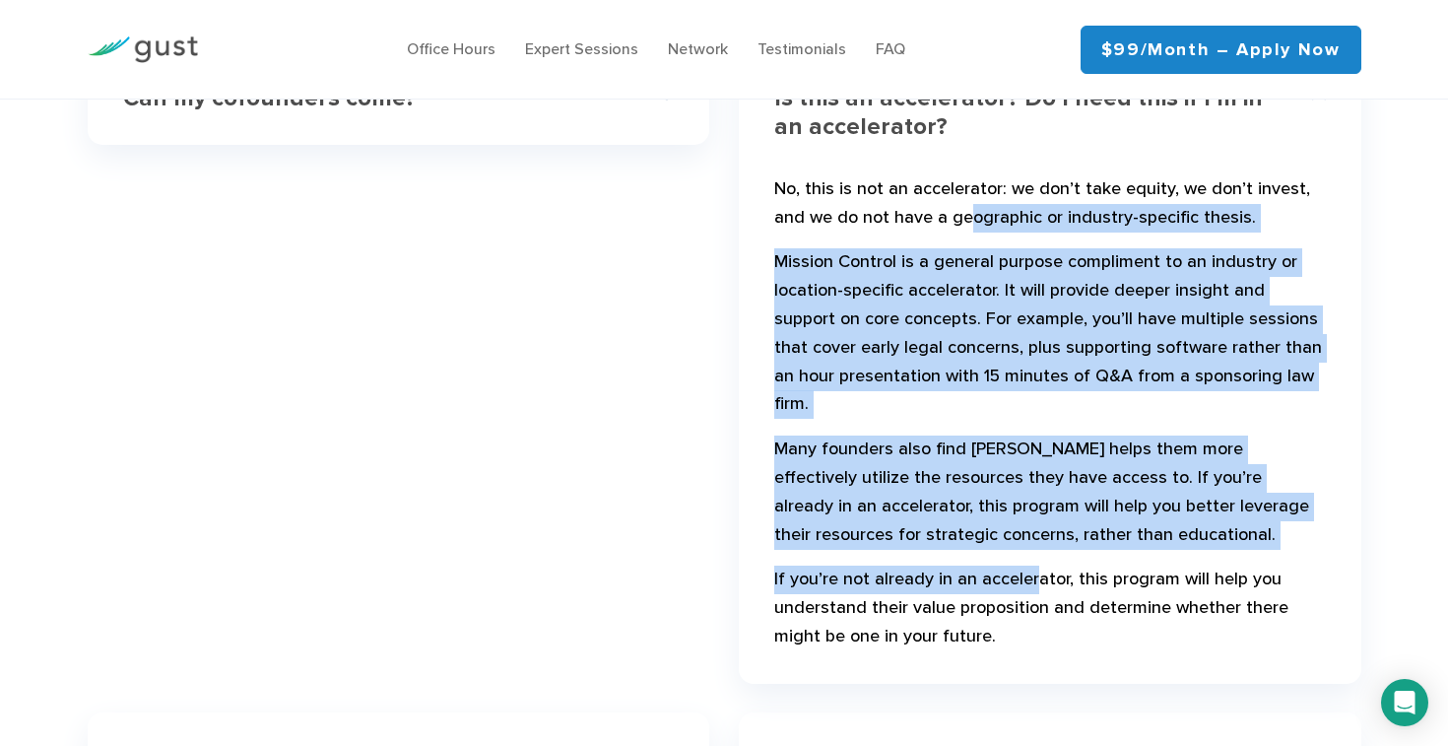
drag, startPoint x: 1036, startPoint y: 511, endPoint x: 966, endPoint y: 184, distance: 334.4
click at [966, 185] on div "No, this is not an accelerator: we don’t take equity, we don’t invest, and we d…" at bounding box center [1050, 413] width 552 height 510
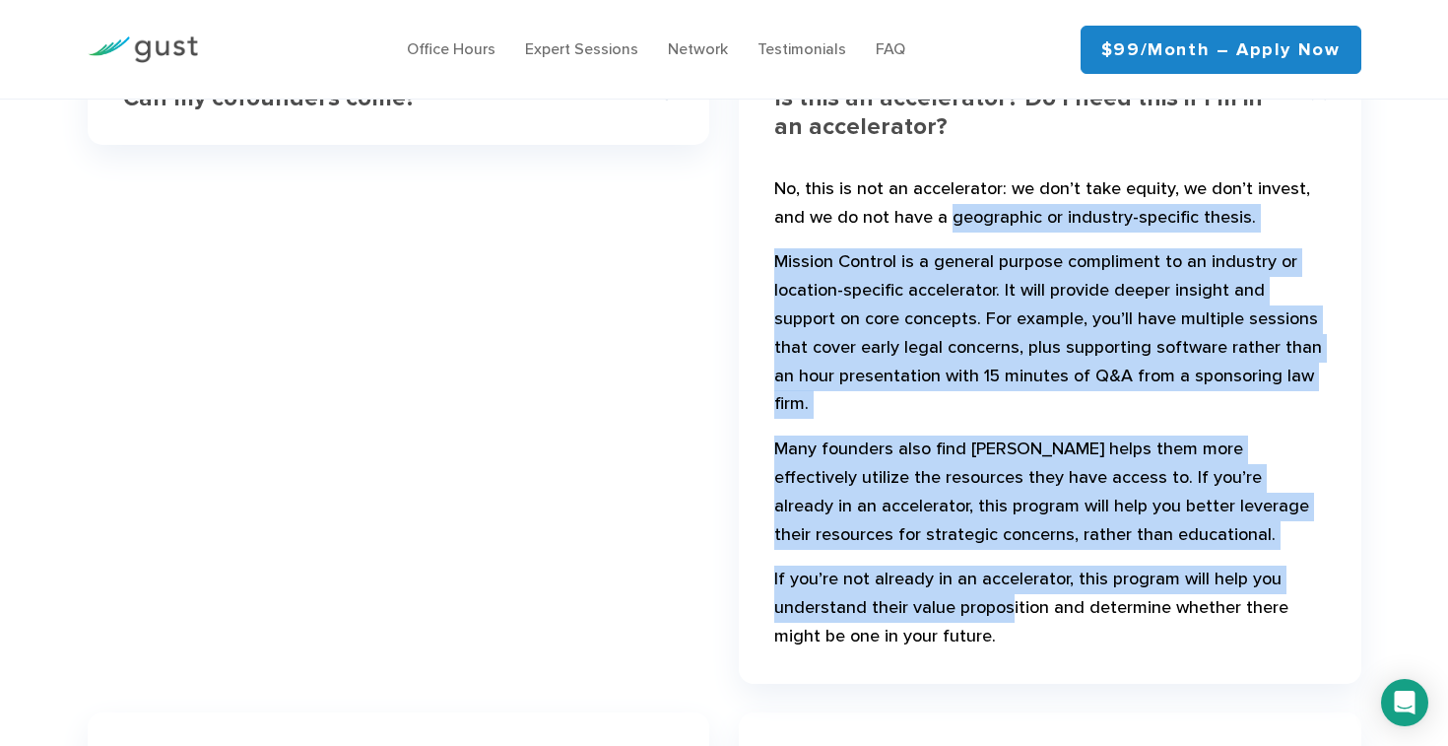
drag, startPoint x: 946, startPoint y: 175, endPoint x: 1008, endPoint y: 561, distance: 390.9
click at [1008, 561] on div "No, this is not an accelerator: we don’t take equity, we don’t invest, and we d…" at bounding box center [1050, 413] width 552 height 510
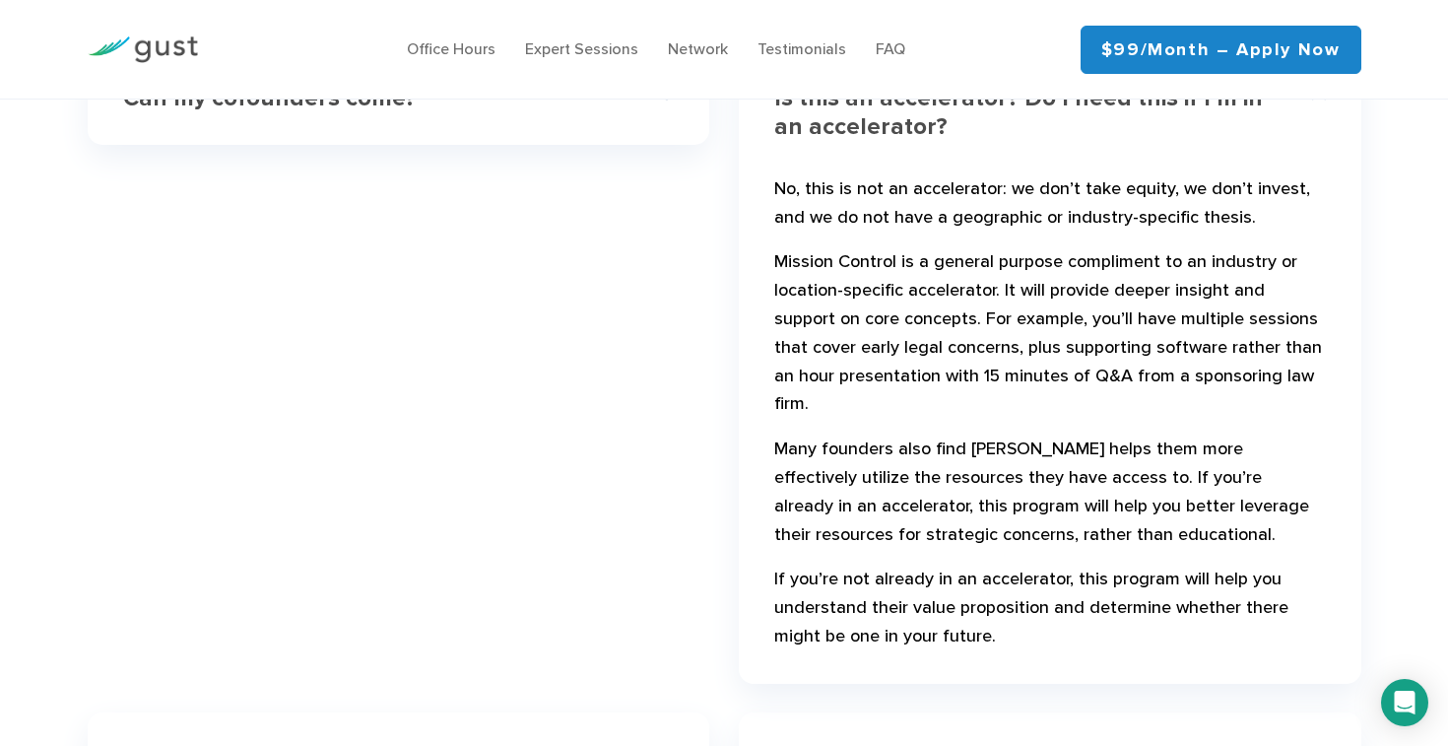
drag, startPoint x: 1046, startPoint y: 556, endPoint x: 923, endPoint y: 192, distance: 384.6
click at [921, 192] on div "No, this is not an accelerator: we don’t take equity, we don’t invest, and we d…" at bounding box center [1050, 413] width 552 height 510
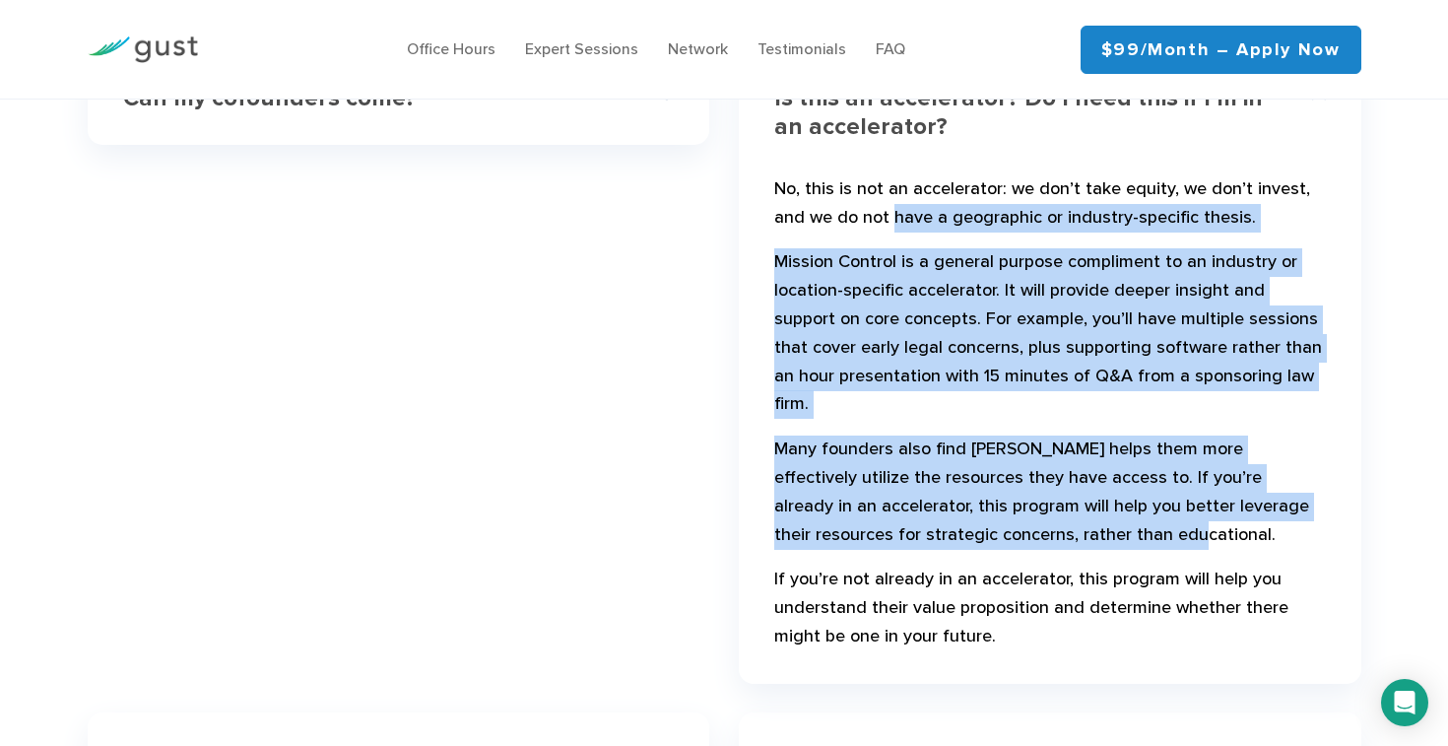
drag, startPoint x: 889, startPoint y: 184, endPoint x: 1139, endPoint y: 490, distance: 395.5
click at [1138, 492] on div "No, this is not an accelerator: we don’t take equity, we don’t invest, and we d…" at bounding box center [1050, 413] width 552 height 510
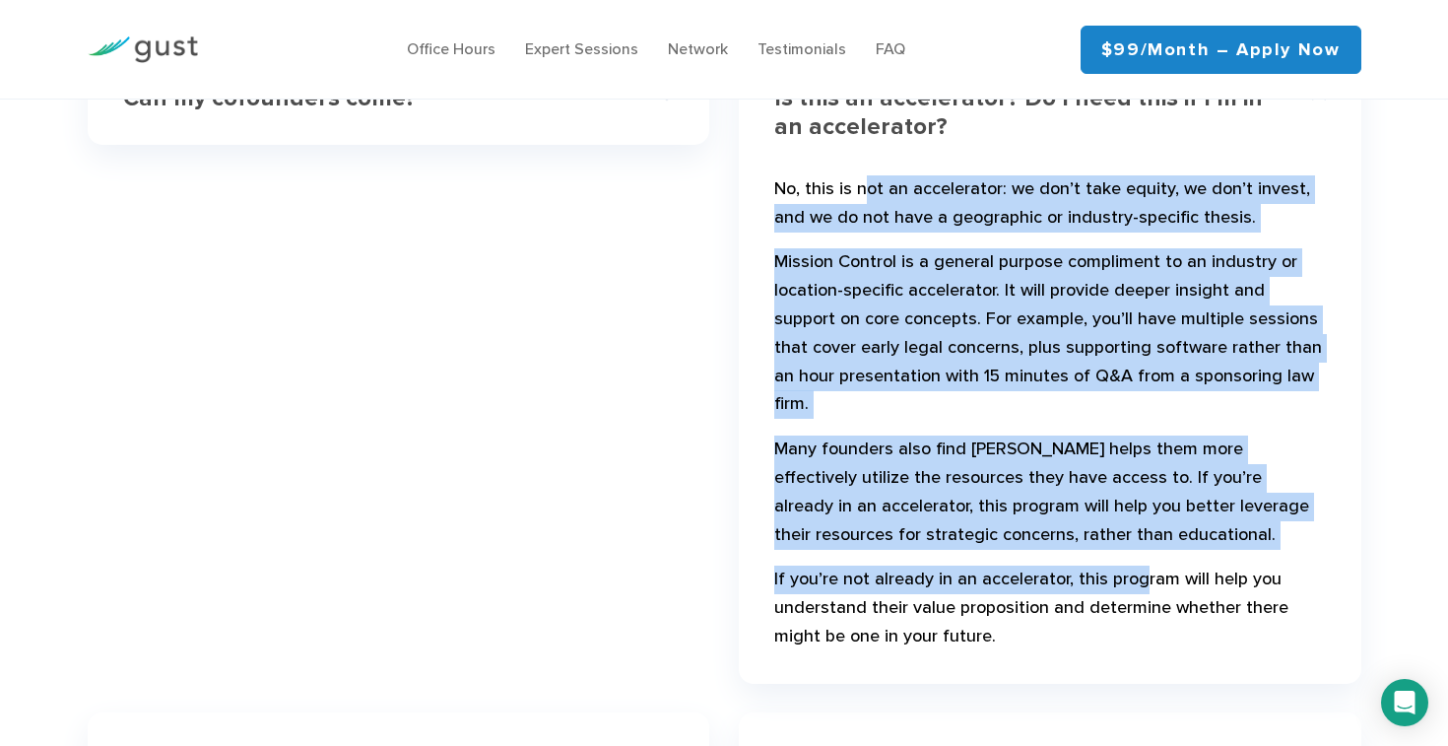
drag, startPoint x: 1140, startPoint y: 532, endPoint x: 862, endPoint y: 158, distance: 466.6
click at [862, 161] on div "No, this is not an accelerator: we don’t take equity, we don’t invest, and we d…" at bounding box center [1050, 413] width 552 height 510
drag, startPoint x: 822, startPoint y: 154, endPoint x: 1075, endPoint y: 514, distance: 440.5
click at [1073, 514] on div "No, this is not an accelerator: we don’t take equity, we don’t invest, and we d…" at bounding box center [1050, 413] width 552 height 510
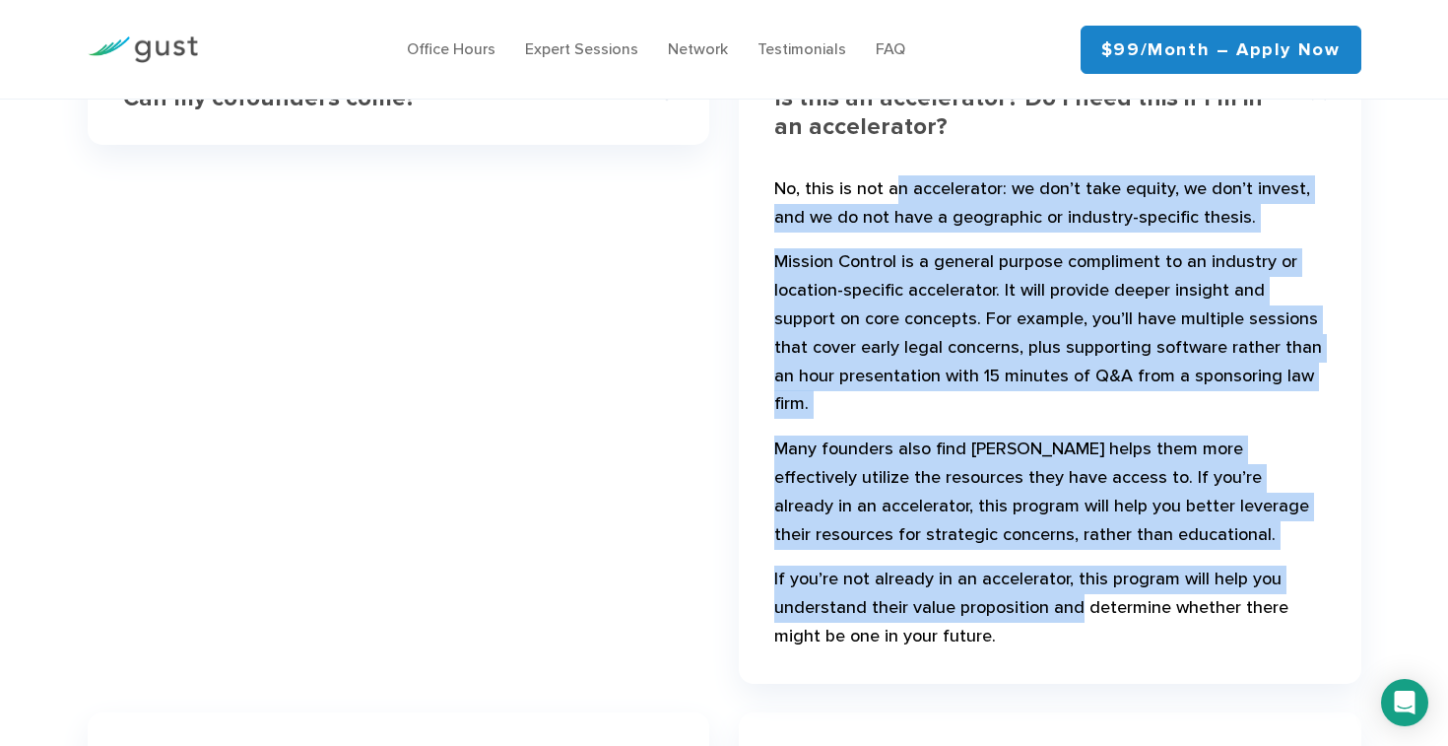
drag, startPoint x: 1074, startPoint y: 551, endPoint x: 888, endPoint y: 158, distance: 434.4
click at [885, 158] on div "No, this is not an accelerator: we don’t take equity, we don’t invest, and we d…" at bounding box center [1050, 413] width 552 height 510
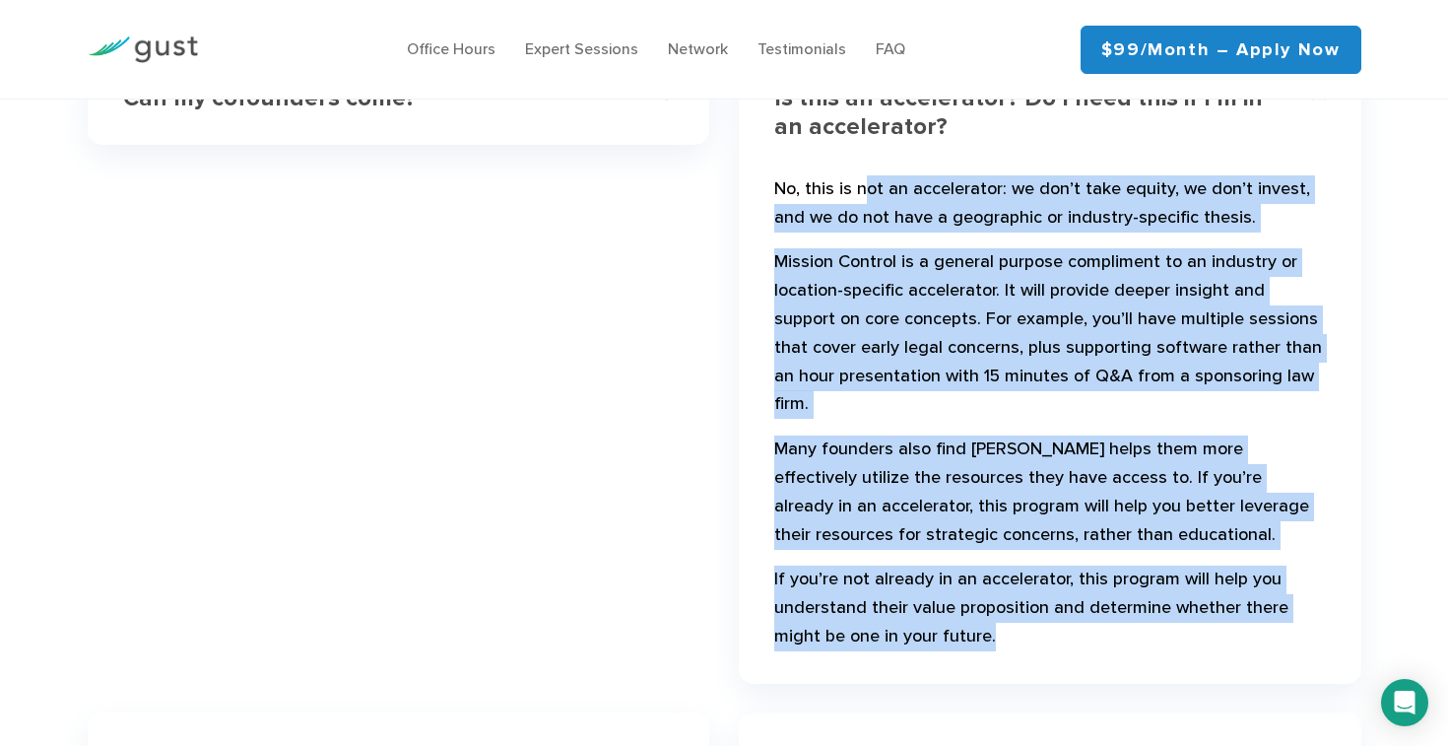
drag, startPoint x: 861, startPoint y: 151, endPoint x: 1037, endPoint y: 561, distance: 446.9
click at [1035, 564] on div "No, this is not an accelerator: we don’t take equity, we don’t invest, and we d…" at bounding box center [1050, 413] width 552 height 510
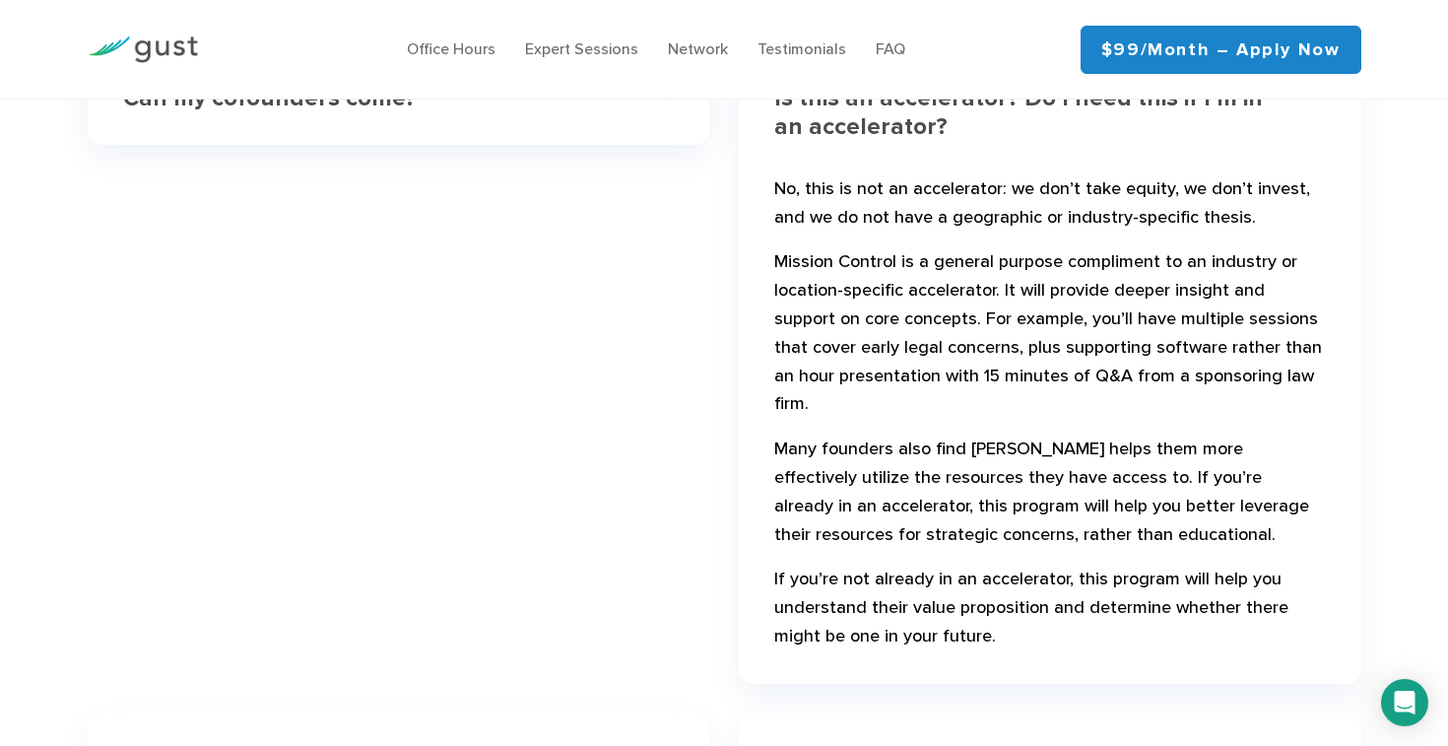
click at [888, 248] on p "Mission Control is a general purpose compliment to an industry or location-spec…" at bounding box center [1050, 337] width 552 height 178
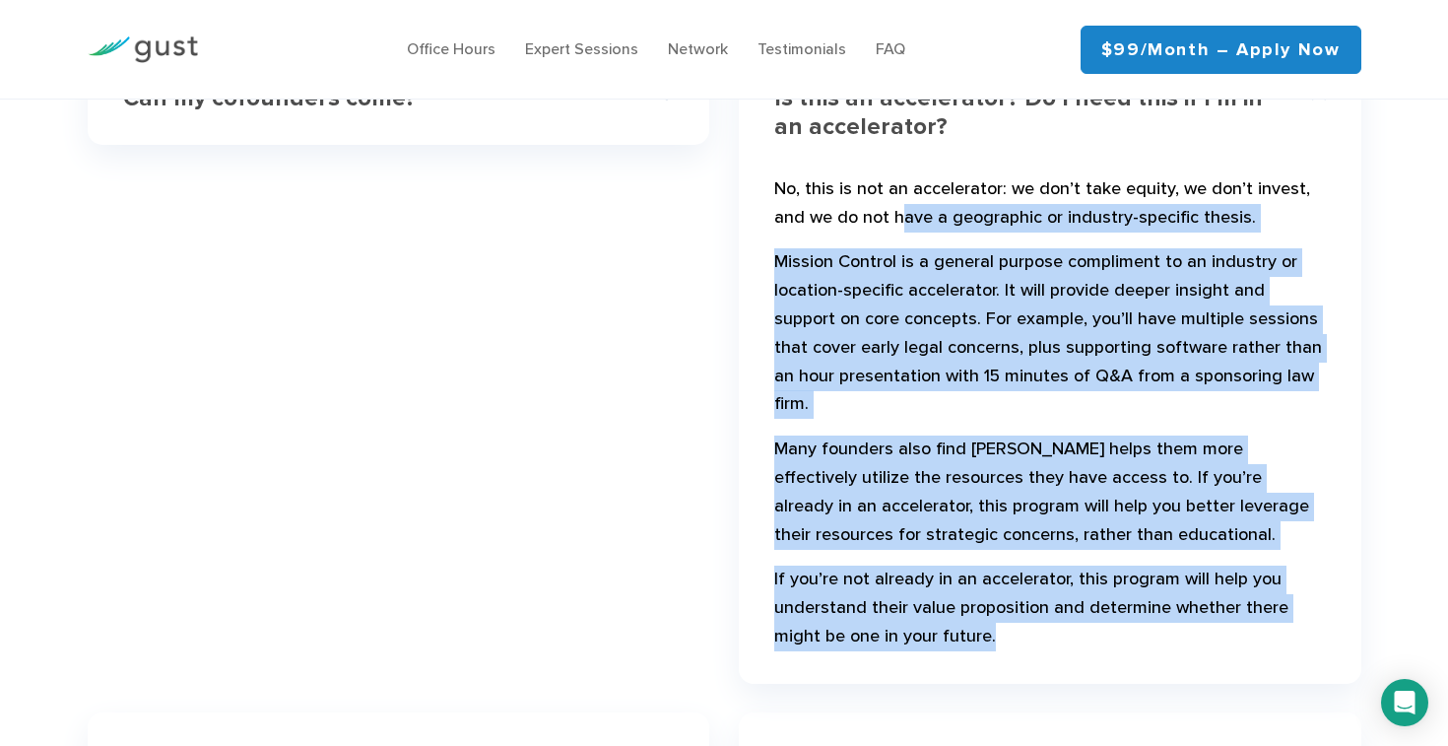
drag, startPoint x: 904, startPoint y: 179, endPoint x: 1036, endPoint y: 586, distance: 427.6
click at [1035, 588] on div "No, this is not an accelerator: we don’t take equity, we don’t invest, and we d…" at bounding box center [1050, 413] width 552 height 510
click at [1015, 565] on p "If you’re not already in an accelerator, this program will help you understand …" at bounding box center [1050, 611] width 552 height 93
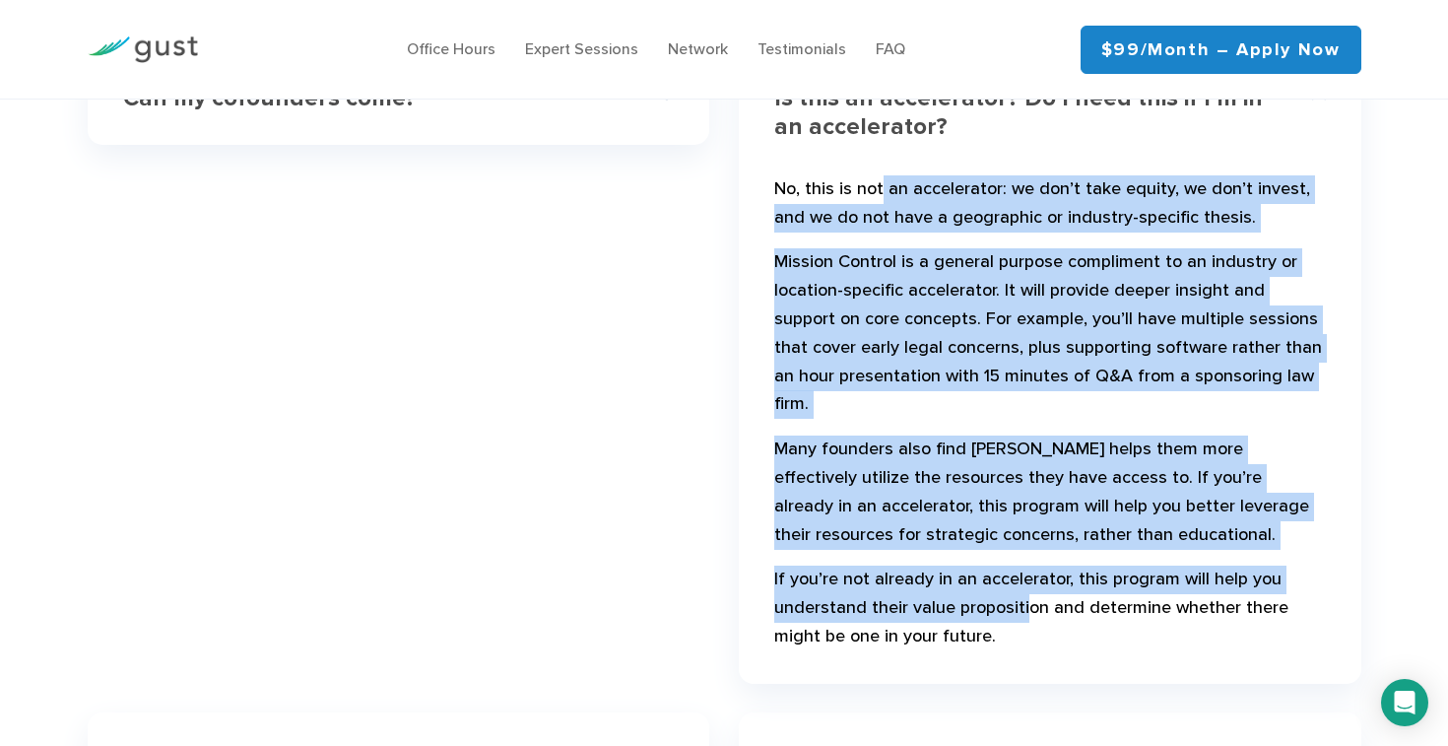
drag, startPoint x: 1021, startPoint y: 550, endPoint x: 955, endPoint y: 179, distance: 376.1
click at [927, 178] on div "No, this is not an accelerator: we don’t take equity, we don’t invest, and we d…" at bounding box center [1050, 413] width 552 height 510
drag, startPoint x: 931, startPoint y: 166, endPoint x: 1074, endPoint y: 553, distance: 412.6
click at [1069, 555] on div "No, this is not an accelerator: we don’t take equity, we don’t invest, and we d…" at bounding box center [1050, 413] width 552 height 510
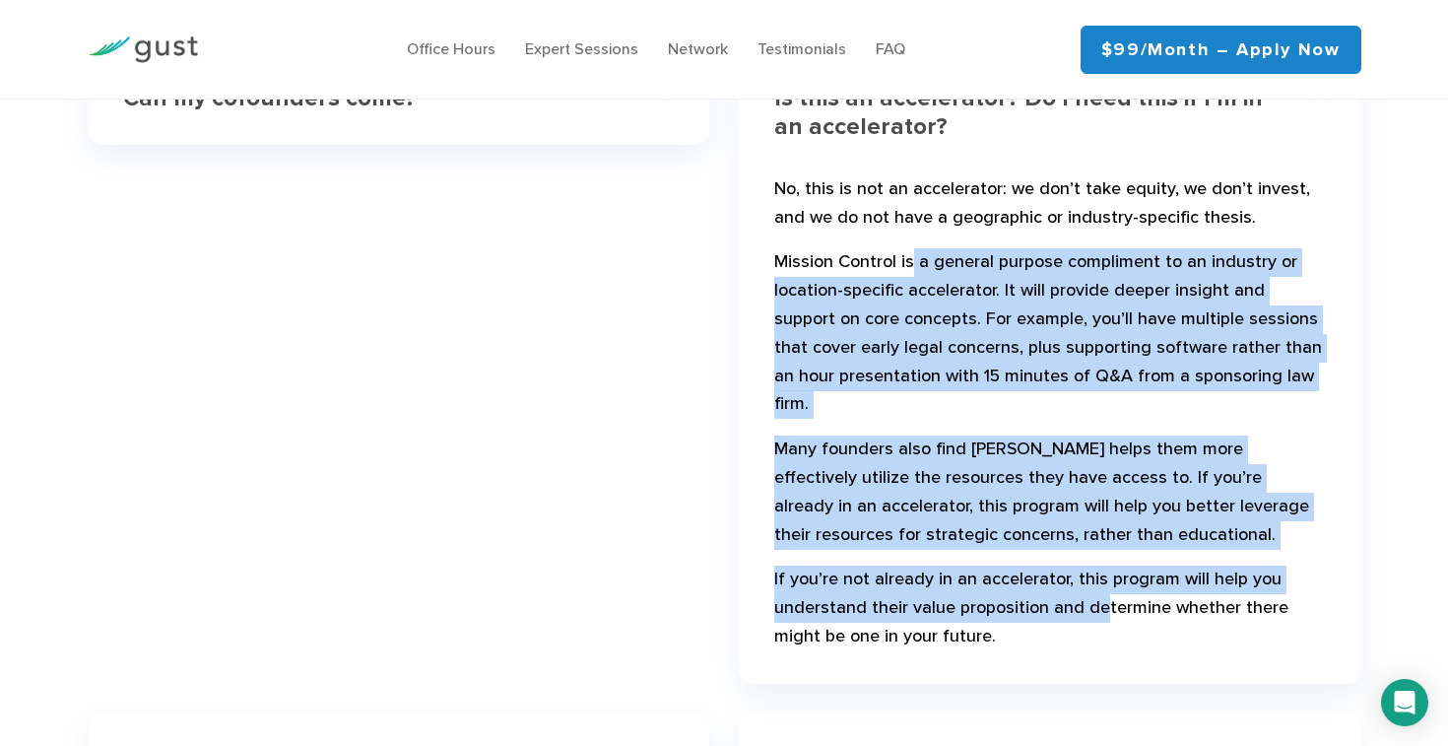
drag, startPoint x: 1098, startPoint y: 554, endPoint x: 911, endPoint y: 223, distance: 381.0
click at [911, 223] on div "No, this is not an accelerator: we don’t take equity, we don’t invest, and we d…" at bounding box center [1050, 413] width 552 height 510
click at [912, 248] on p "Mission Control is a general purpose compliment to an industry or location-spec…" at bounding box center [1050, 337] width 552 height 178
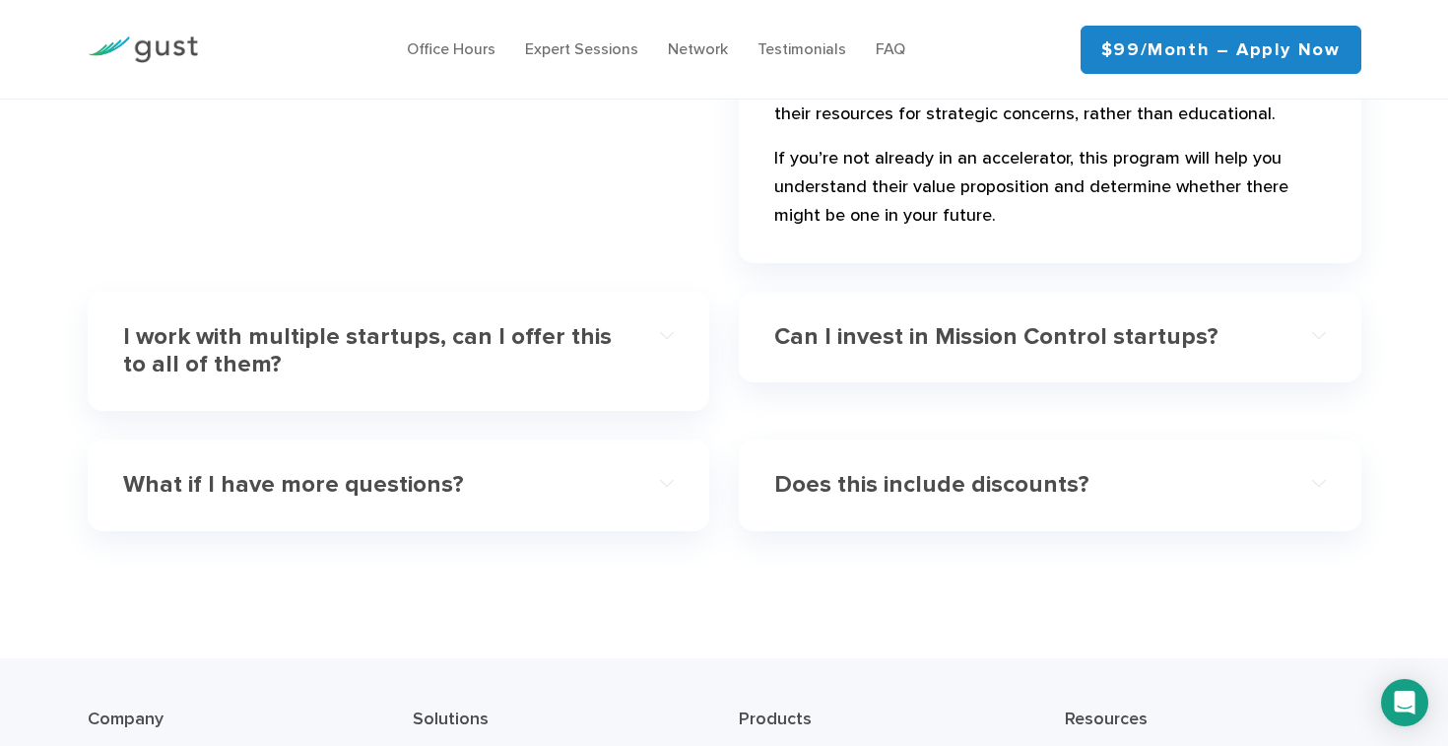
scroll to position [6430, 0]
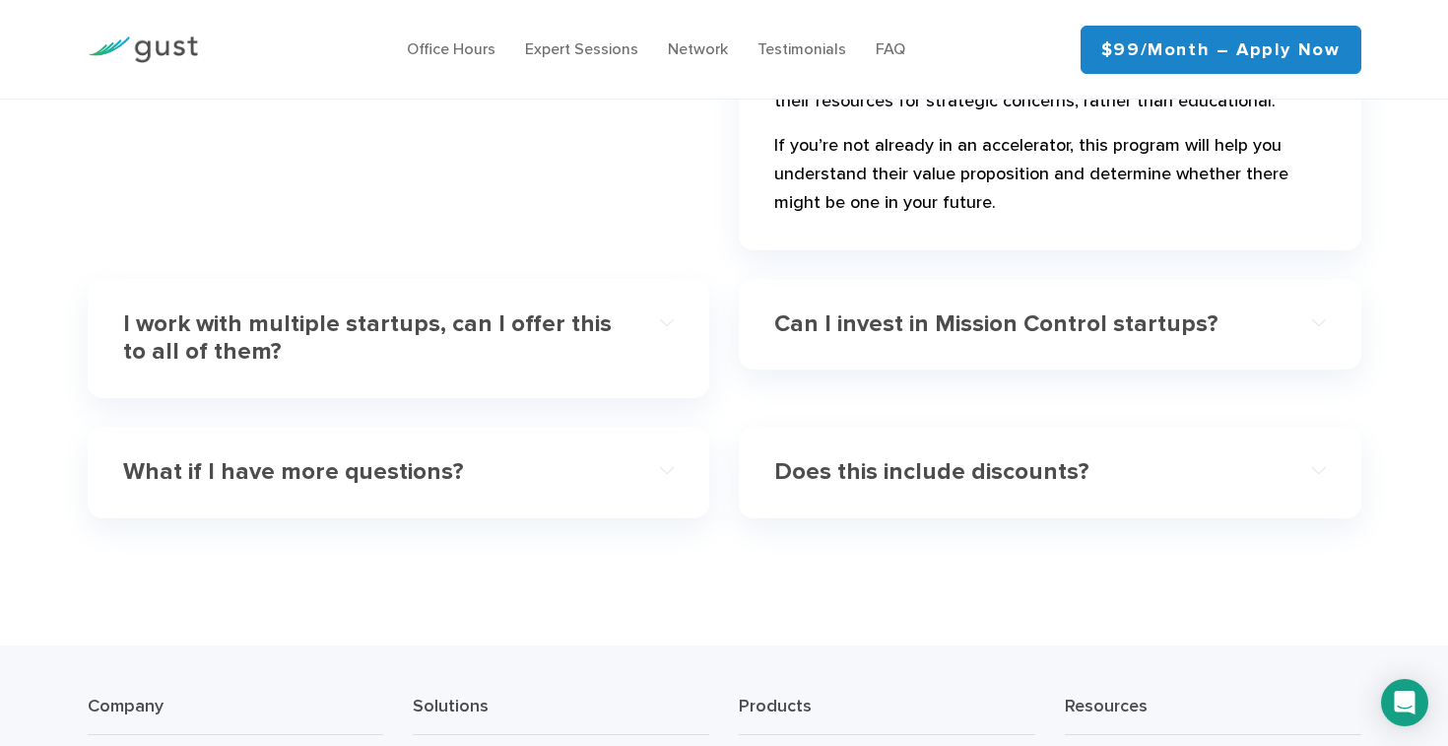
click at [906, 310] on h4 "Can I invest in Mission Control startups?" at bounding box center [1022, 324] width 496 height 29
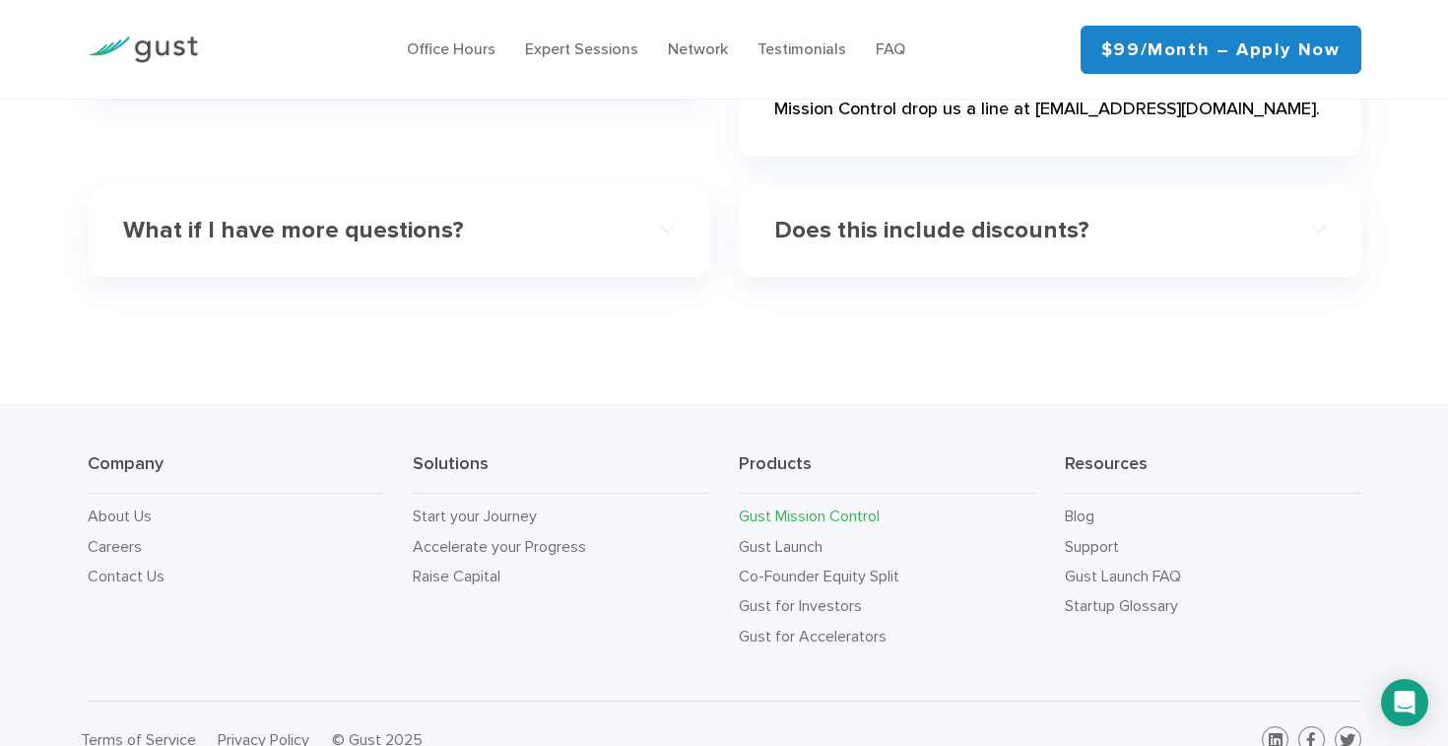
scroll to position [5980, 0]
